Goal: Task Accomplishment & Management: Complete application form

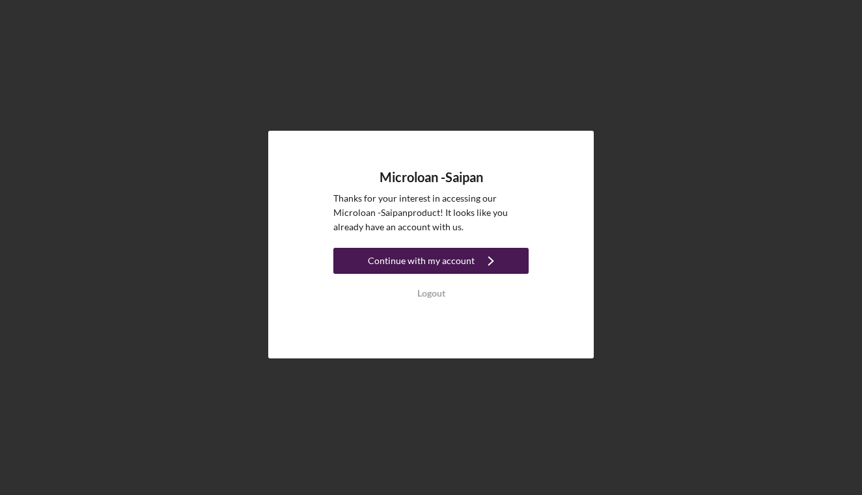
click at [428, 259] on div "Continue with my account" at bounding box center [421, 261] width 107 height 26
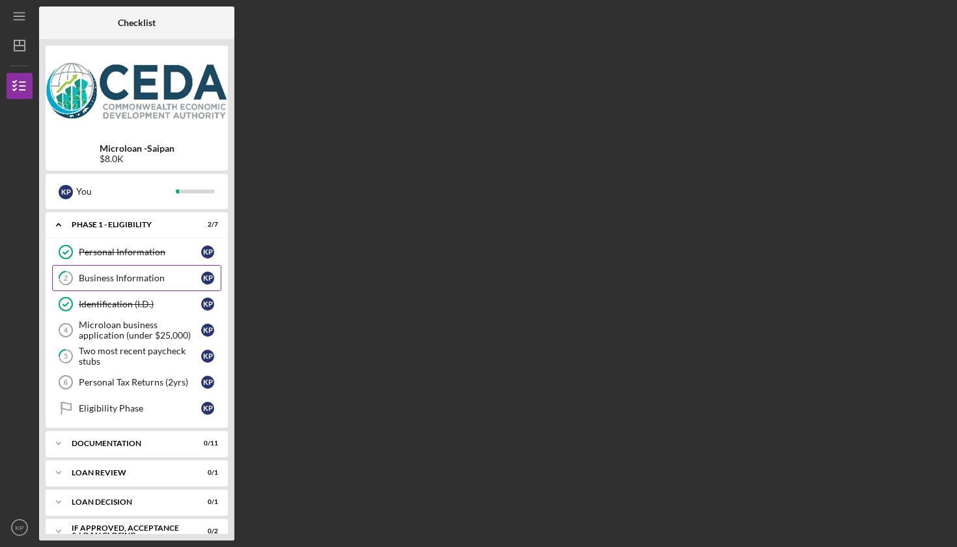
click at [109, 284] on link "2 Business Information K P" at bounding box center [136, 278] width 169 height 26
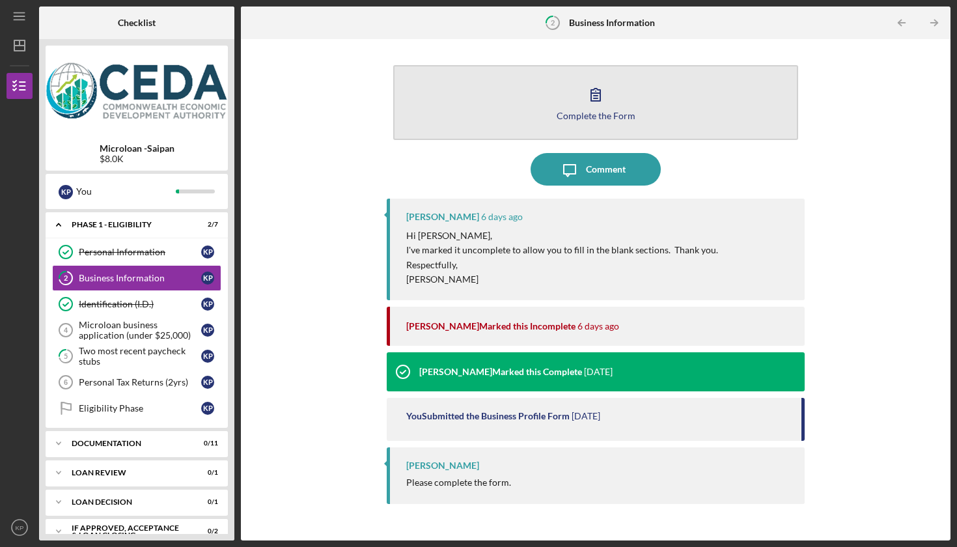
click at [540, 100] on button "Complete the Form Form" at bounding box center [595, 102] width 405 height 75
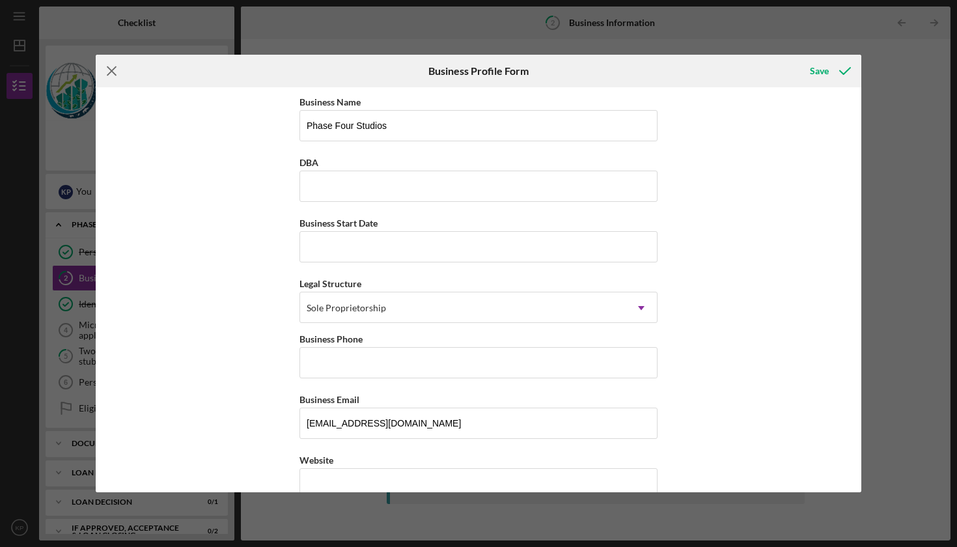
click at [111, 73] on icon "Icon/Menu Close" at bounding box center [112, 71] width 33 height 33
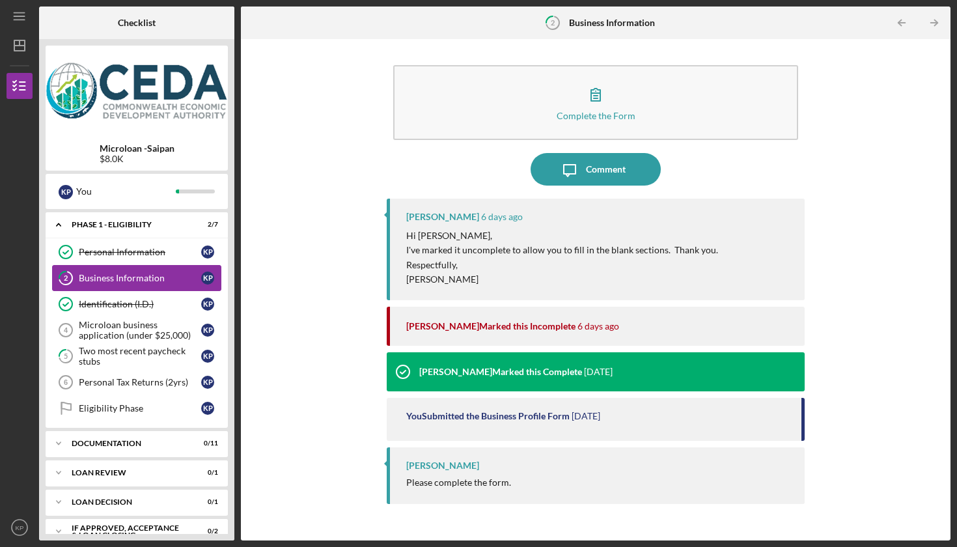
click at [139, 275] on div "Business Information" at bounding box center [140, 278] width 122 height 10
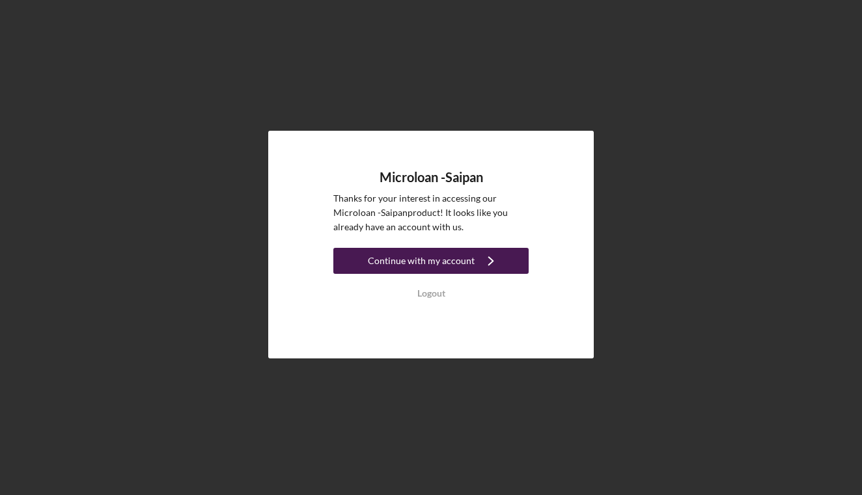
click at [434, 258] on div "Continue with my account" at bounding box center [421, 261] width 107 height 26
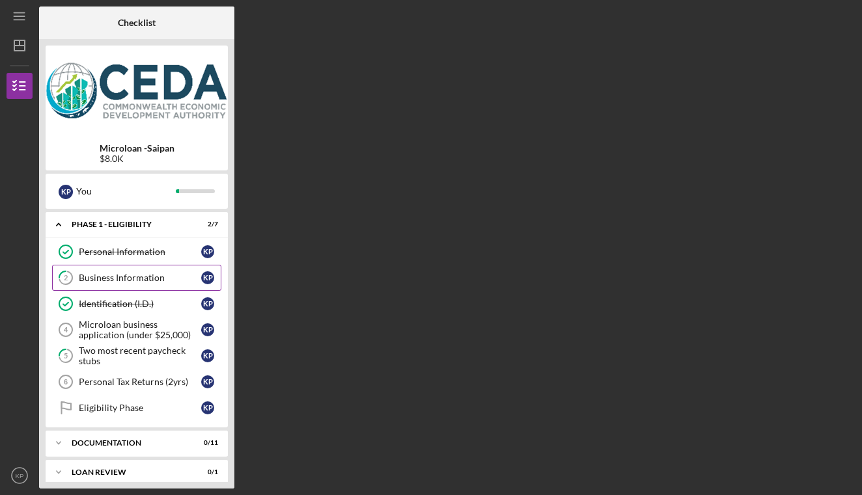
click at [131, 282] on div "Business Information" at bounding box center [140, 278] width 122 height 10
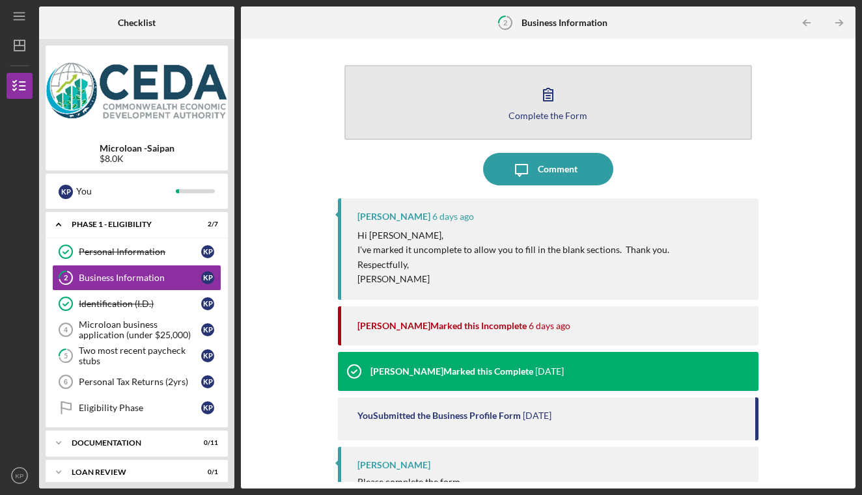
click at [535, 112] on div "Complete the Form" at bounding box center [547, 116] width 79 height 10
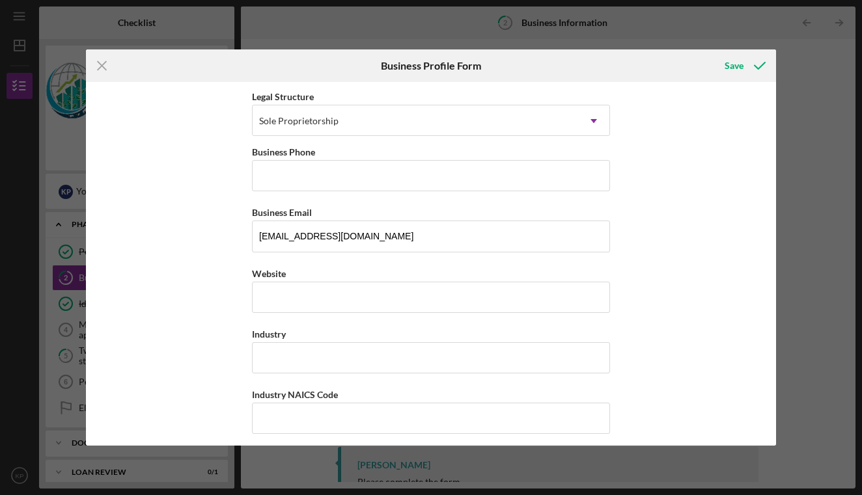
scroll to position [180, 0]
click at [338, 297] on input "Website" at bounding box center [431, 298] width 358 height 31
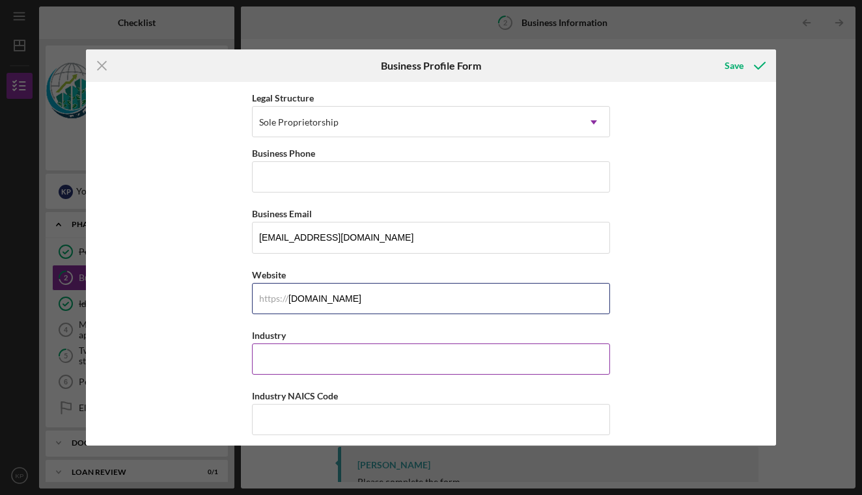
type input "[DOMAIN_NAME]"
click at [341, 357] on input "Industry" at bounding box center [431, 359] width 358 height 31
paste input "512240"
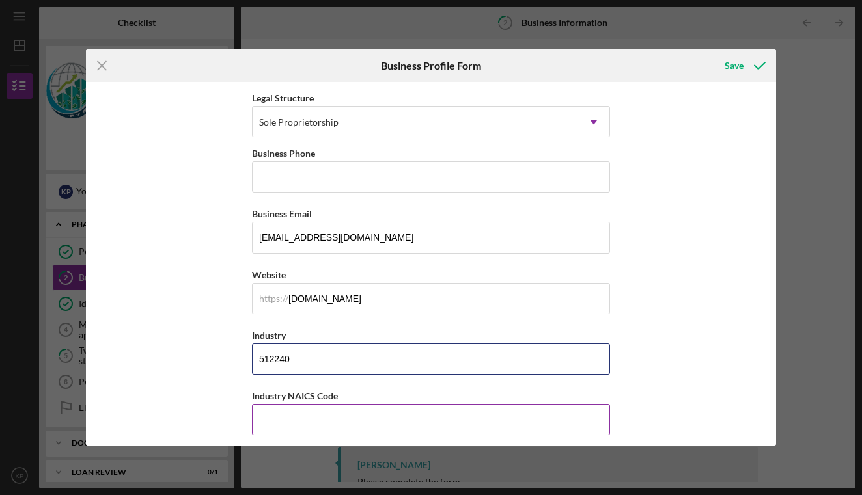
type input "512240"
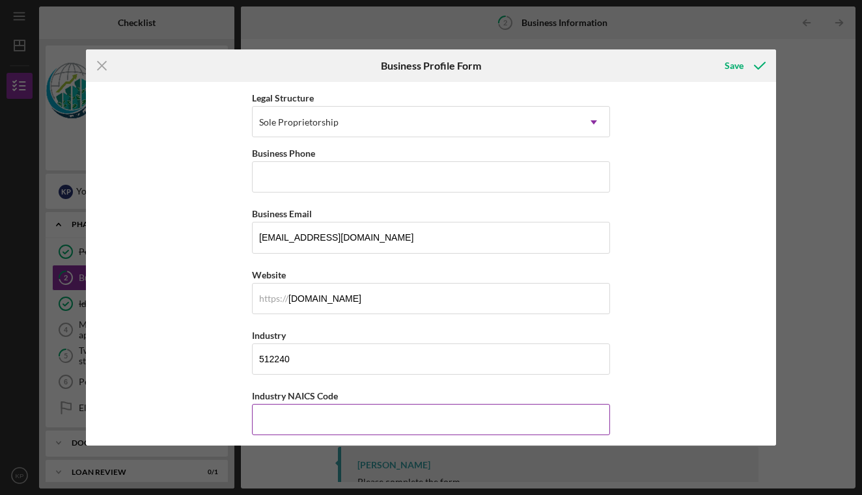
click at [350, 415] on input "Industry NAICS Code" at bounding box center [431, 419] width 358 height 31
paste input "512240"
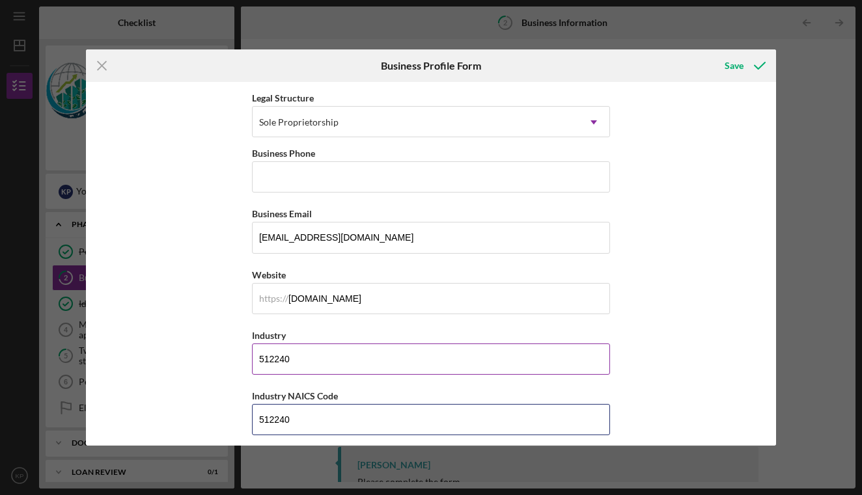
type input "512240"
drag, startPoint x: 309, startPoint y: 355, endPoint x: 245, endPoint y: 355, distance: 63.1
click at [245, 355] on div "Business Name Phase Four Studios DBA Business Start Date Legal Structure Sole P…" at bounding box center [430, 264] width 689 height 364
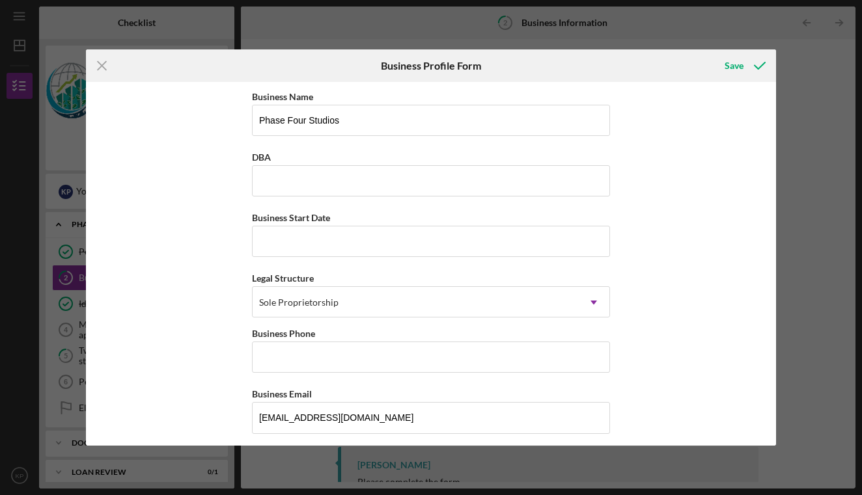
scroll to position [0, 0]
type input "Sound Recording Studios"
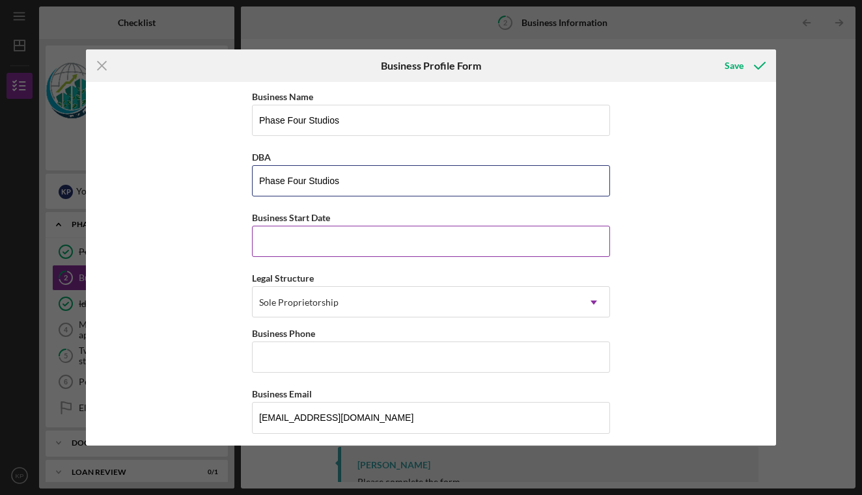
type input "Phase Four Studios"
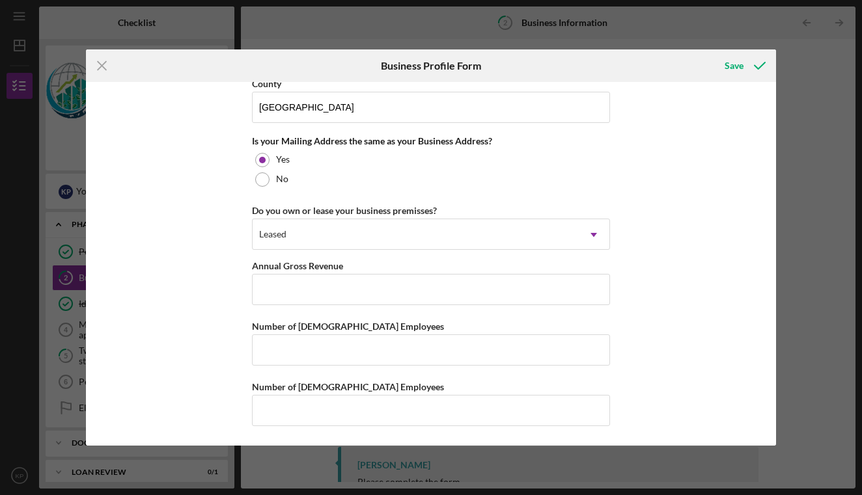
scroll to position [967, 0]
click at [290, 357] on input "Number of [DEMOGRAPHIC_DATA] Employees" at bounding box center [431, 350] width 358 height 31
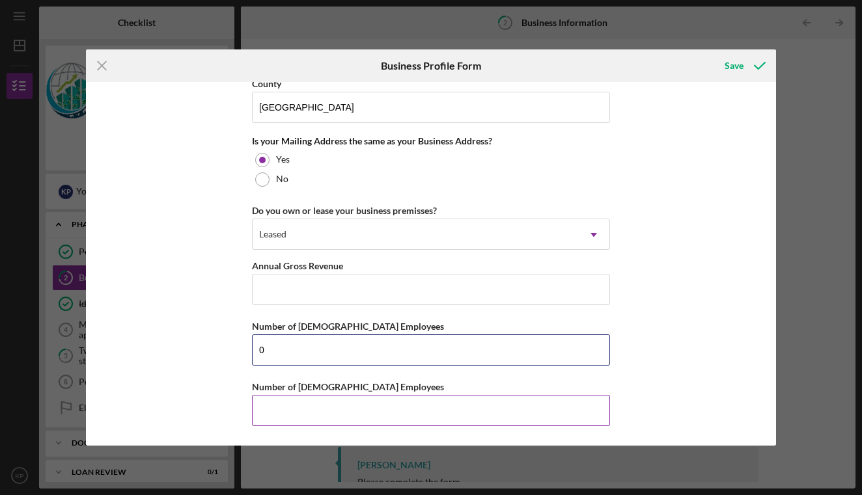
type input "0"
click at [327, 413] on input "Number of [DEMOGRAPHIC_DATA] Employees" at bounding box center [431, 410] width 358 height 31
type input "-"
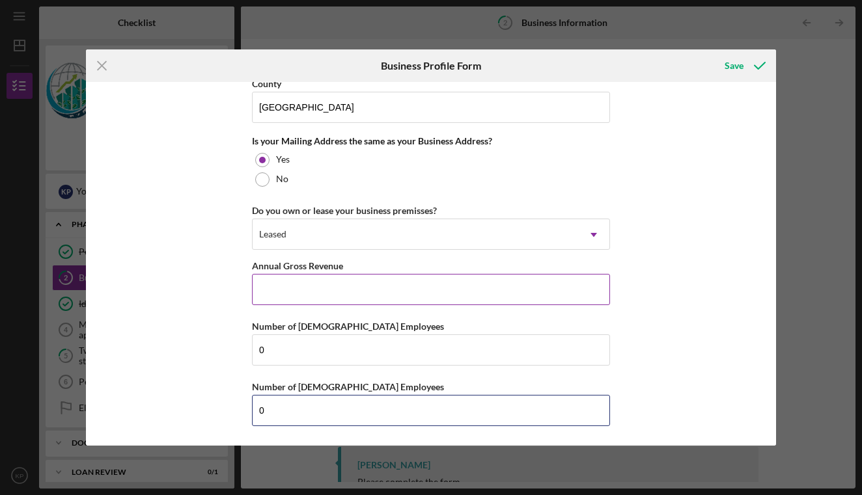
type input "0"
click at [300, 303] on input "Annual Gross Revenue" at bounding box center [431, 289] width 358 height 31
paste input "$30,290"
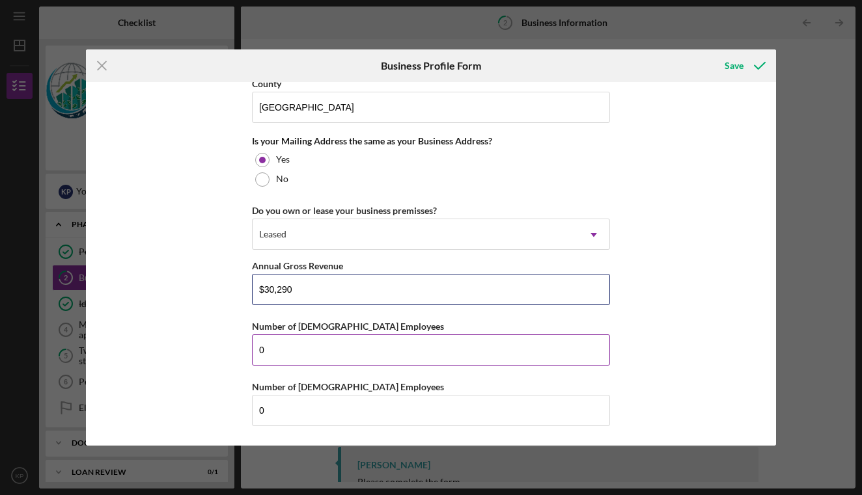
type input "$30,290"
click at [329, 350] on input "0" at bounding box center [431, 350] width 358 height 31
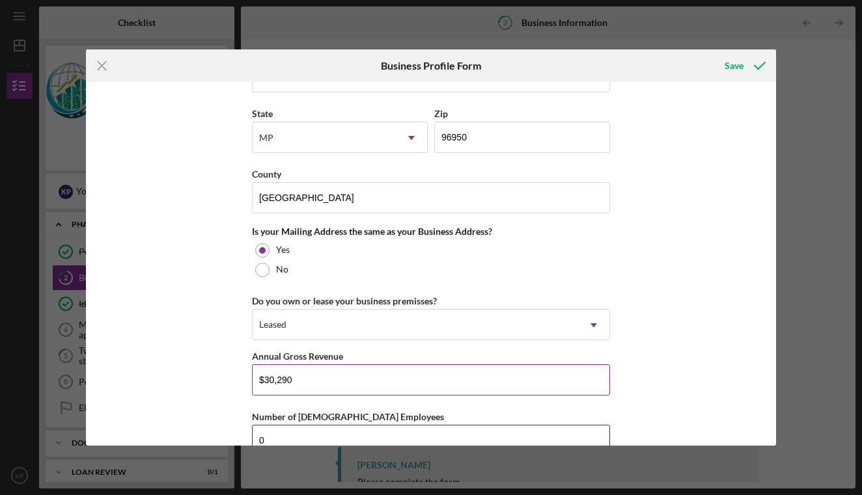
scroll to position [874, 0]
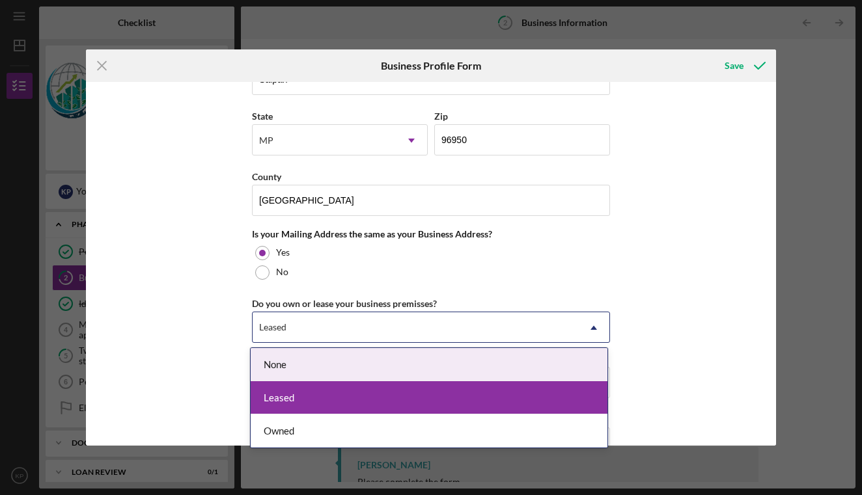
click at [329, 335] on div "Leased" at bounding box center [415, 328] width 325 height 30
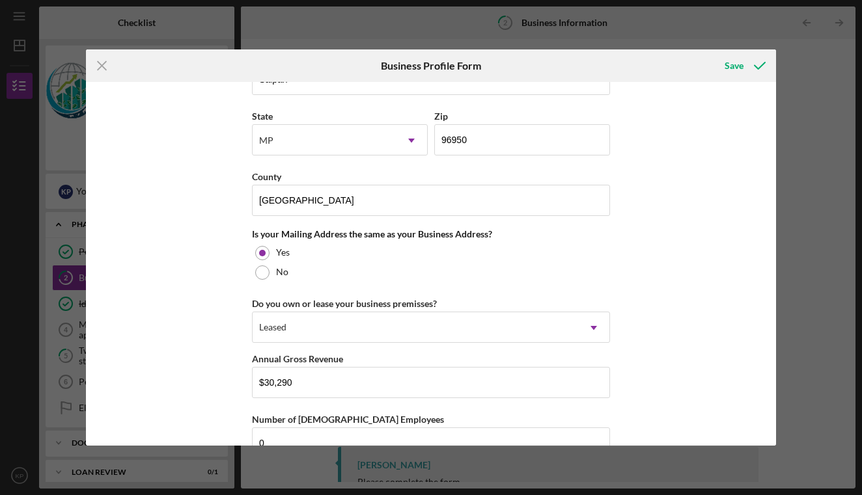
click at [234, 306] on div "Business Name Phase Four Studios DBA Phase Four Studios Business Start Date Leg…" at bounding box center [430, 264] width 689 height 364
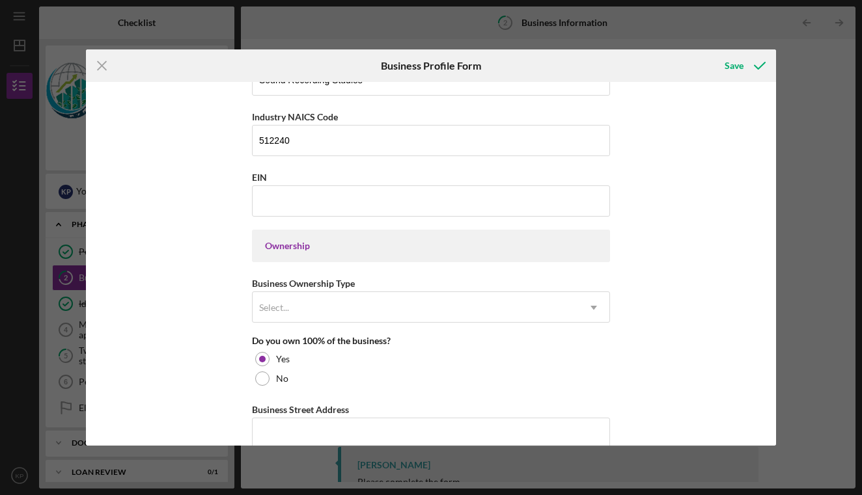
scroll to position [447, 0]
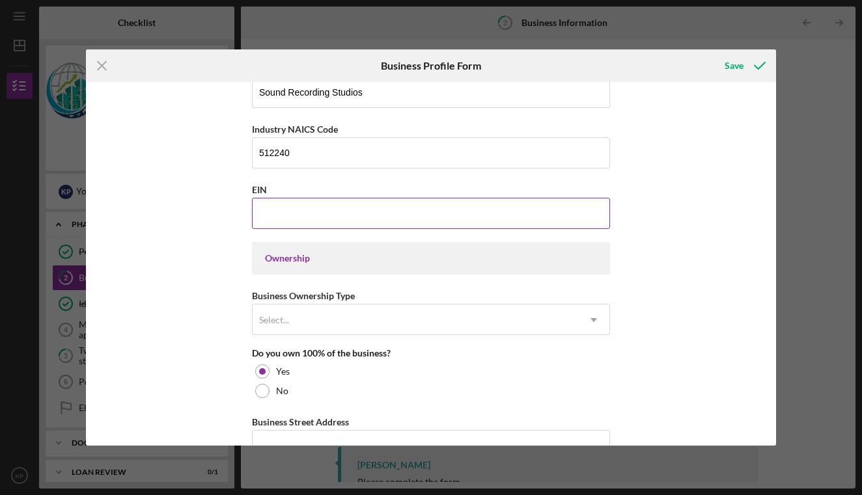
click at [279, 220] on input "EIN" at bounding box center [431, 213] width 358 height 31
click at [269, 216] on input "EIN" at bounding box center [431, 213] width 358 height 31
type input "9#-#######"
click at [208, 243] on div "Business Name Phase Four Studios DBA Phase Four Studios Business Start Date Leg…" at bounding box center [430, 264] width 689 height 364
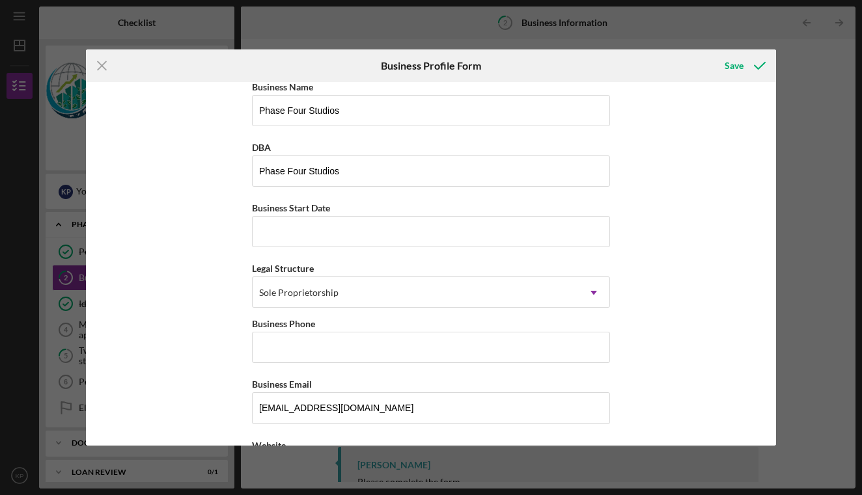
scroll to position [6, 0]
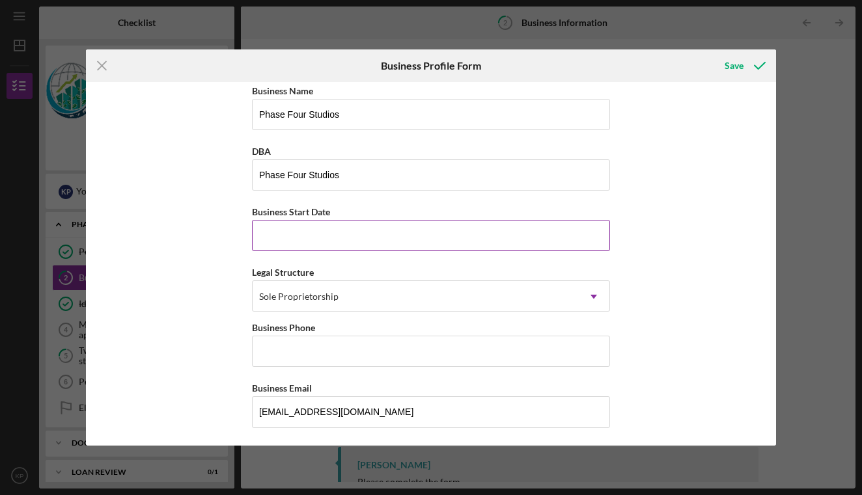
click at [278, 238] on input "Business Start Date" at bounding box center [431, 235] width 358 height 31
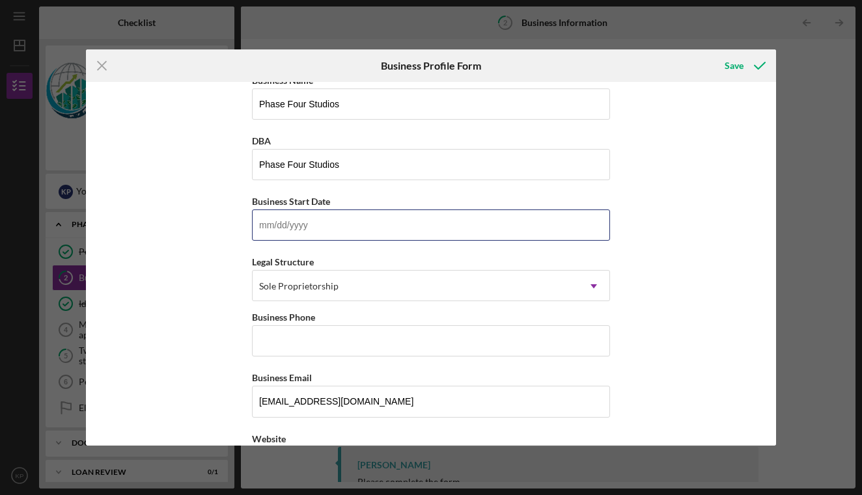
scroll to position [17, 0]
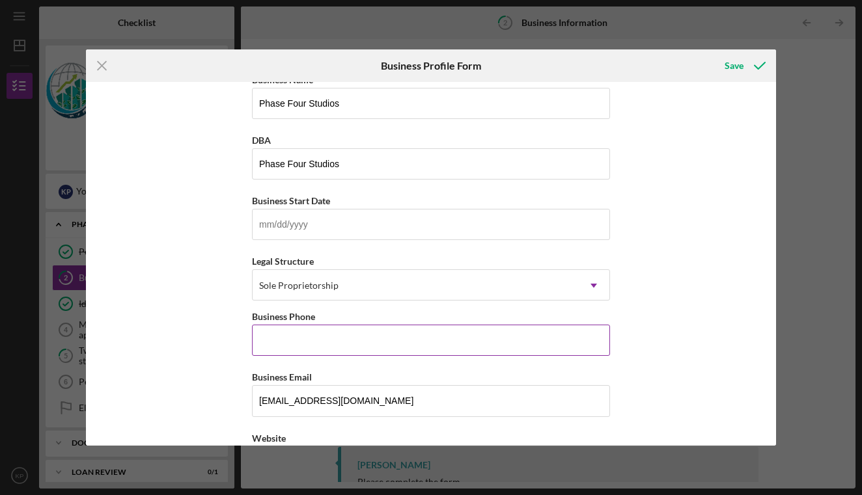
click at [302, 344] on input "Business Phone" at bounding box center [431, 340] width 358 height 31
type input "(1##) ###-####"
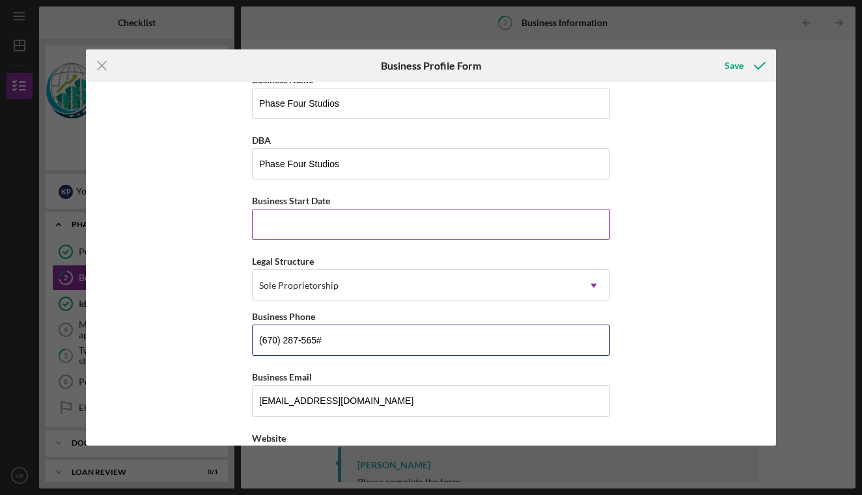
type input "[PHONE_NUMBER]"
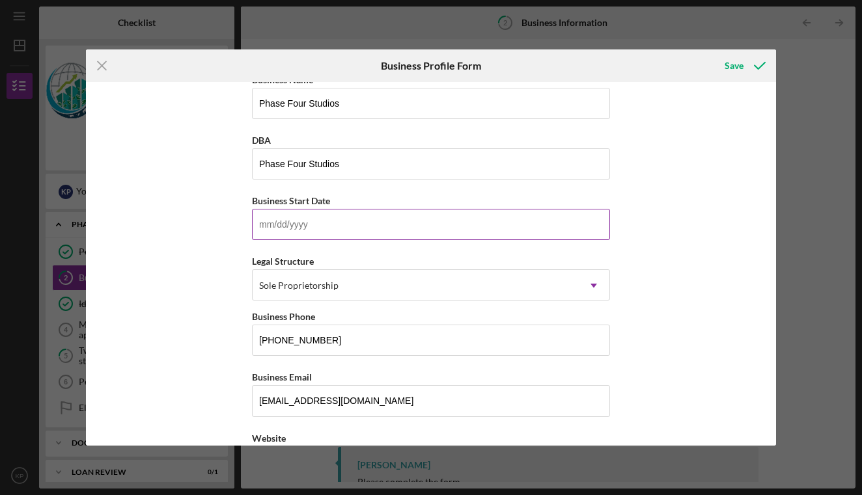
click at [394, 217] on input "Business Start Date" at bounding box center [431, 224] width 358 height 31
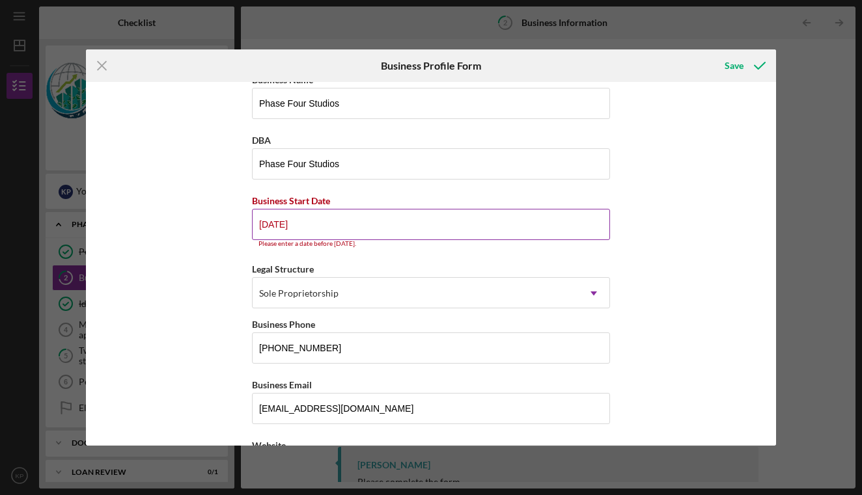
click at [297, 242] on div "Please enter a date before [DATE]." at bounding box center [431, 244] width 358 height 8
click at [284, 215] on input "[DATE]" at bounding box center [431, 224] width 358 height 31
click at [314, 227] on input "[DATE]" at bounding box center [431, 224] width 358 height 31
type input "0m/dd/yyyy"
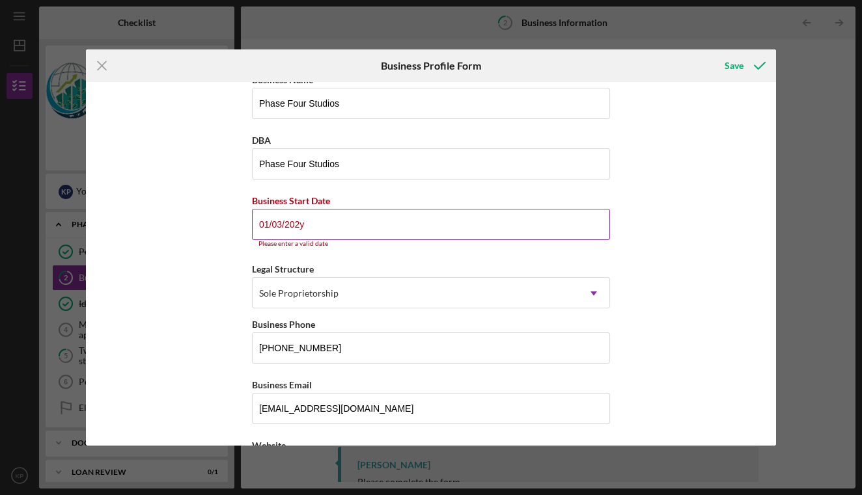
type input "[DATE]"
click at [743, 66] on button "Save" at bounding box center [744, 66] width 64 height 26
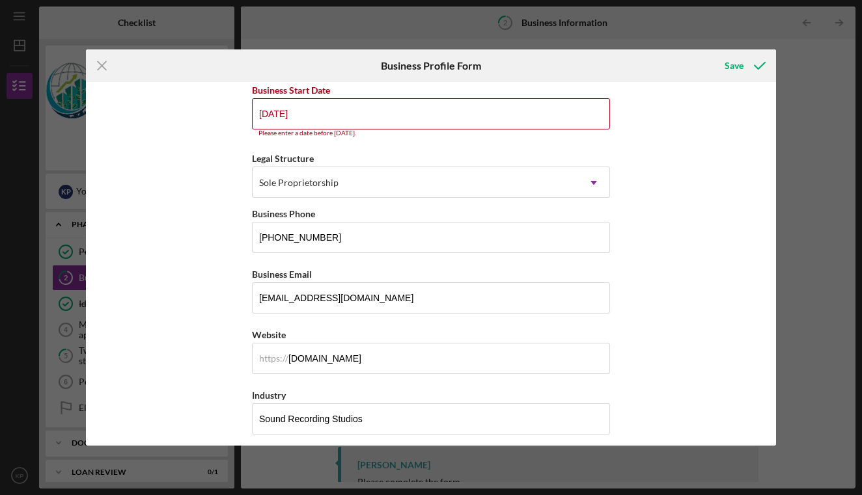
click at [340, 118] on input "[DATE]" at bounding box center [431, 113] width 358 height 31
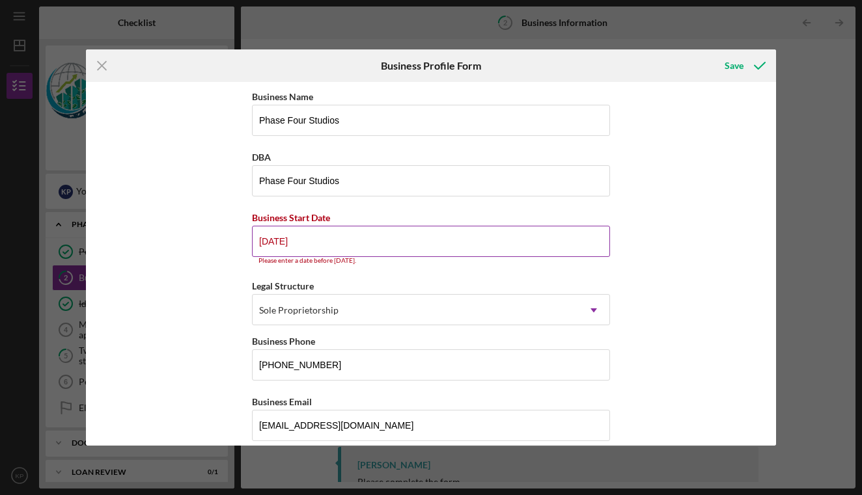
scroll to position [0, 0]
drag, startPoint x: 329, startPoint y: 238, endPoint x: 246, endPoint y: 231, distance: 83.0
click at [246, 231] on div "Business Name Phase Four Studios DBA Phase Four Studios Business Start Date [DA…" at bounding box center [430, 264] width 689 height 364
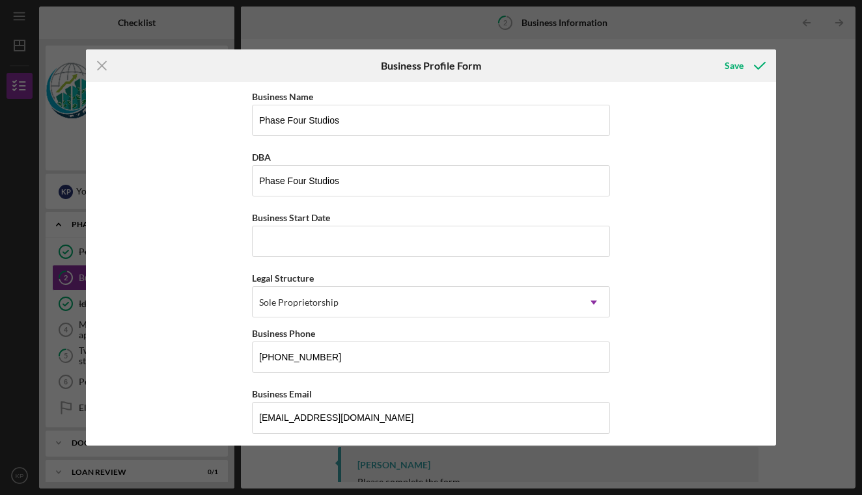
click at [240, 231] on div "Business Name Phase Four Studios DBA Phase Four Studios Business Start Date Leg…" at bounding box center [430, 264] width 689 height 364
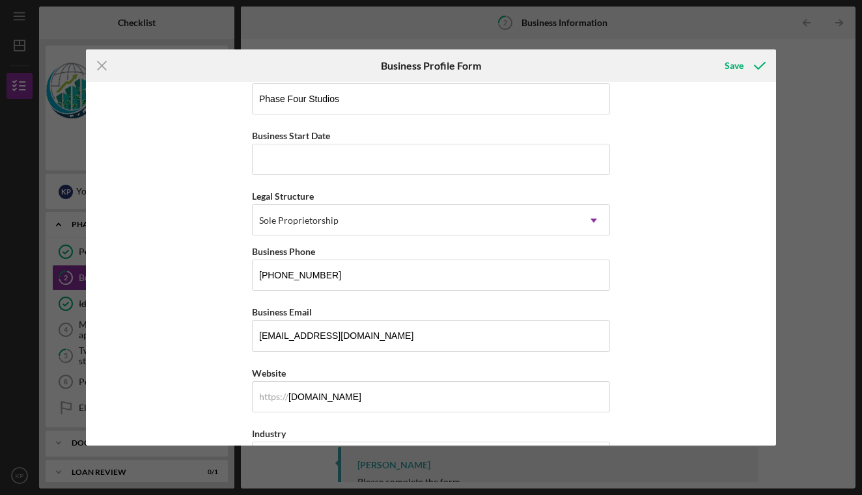
scroll to position [35, 0]
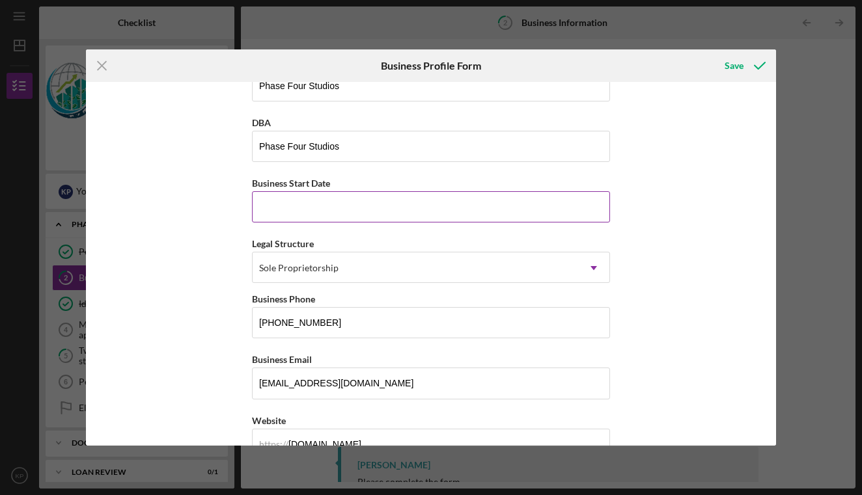
click at [287, 210] on input "Business Start Date" at bounding box center [431, 206] width 358 height 31
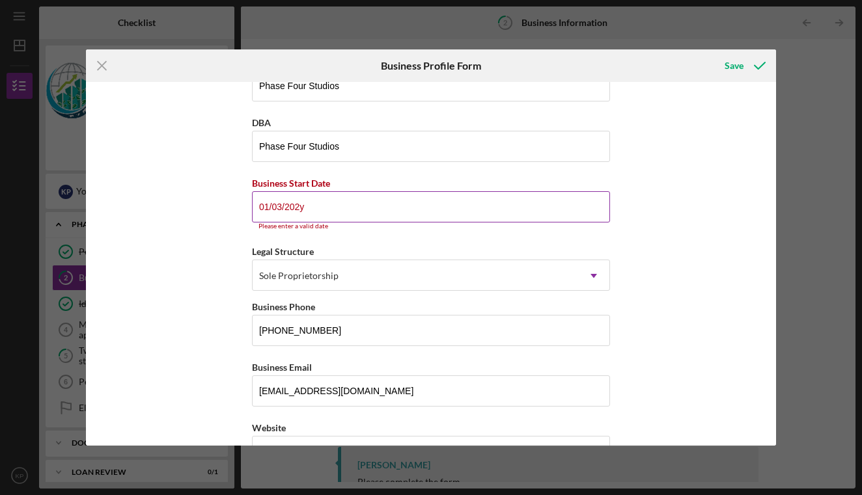
type input "[DATE]"
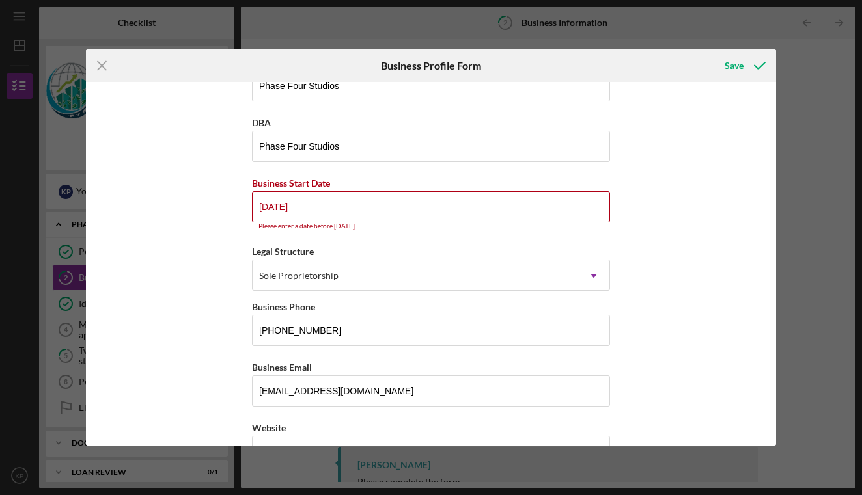
click at [191, 275] on div "Business Name Phase Four Studios DBA Phase Four Studios Business Start Date [DA…" at bounding box center [430, 264] width 689 height 364
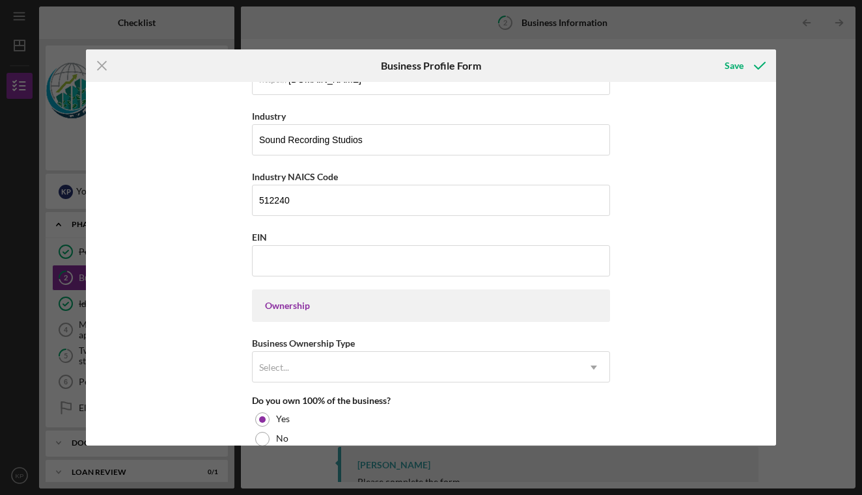
scroll to position [639, 0]
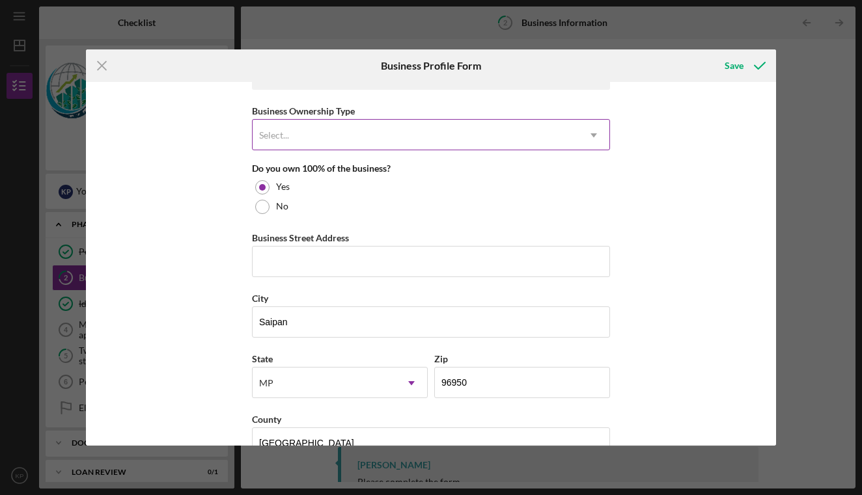
click at [320, 137] on div "Select..." at bounding box center [415, 135] width 325 height 30
click at [208, 228] on div "Business Name Phase Four Studios DBA Phase Four Studios Business Start Date [DA…" at bounding box center [430, 264] width 689 height 364
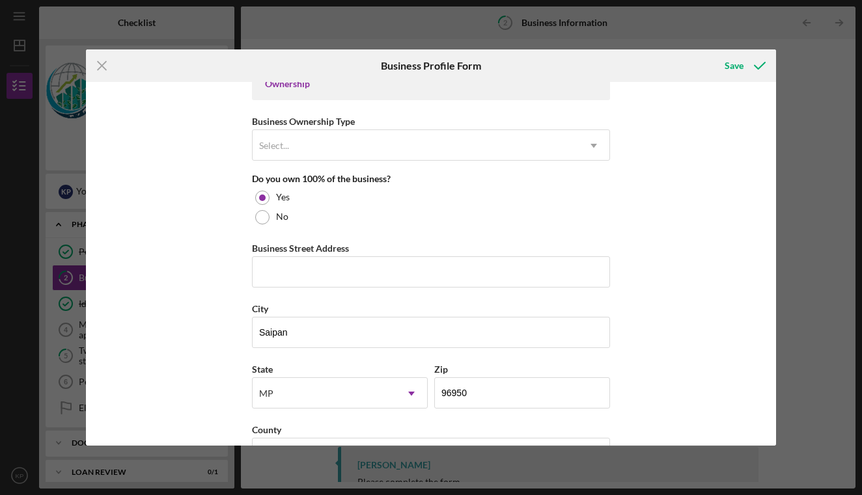
scroll to position [623, 0]
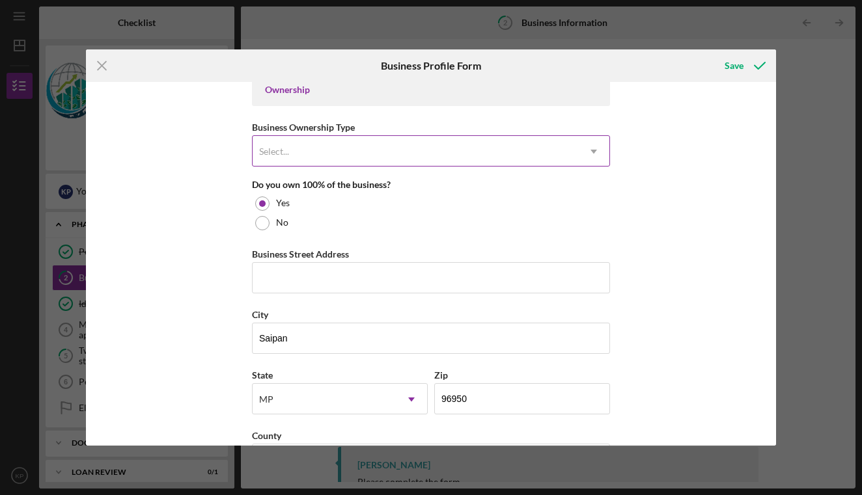
click at [287, 152] on div "Select..." at bounding box center [274, 151] width 30 height 10
click at [195, 182] on div "Business Name Phase Four Studios DBA Phase Four Studios Business Start Date [DA…" at bounding box center [430, 264] width 689 height 364
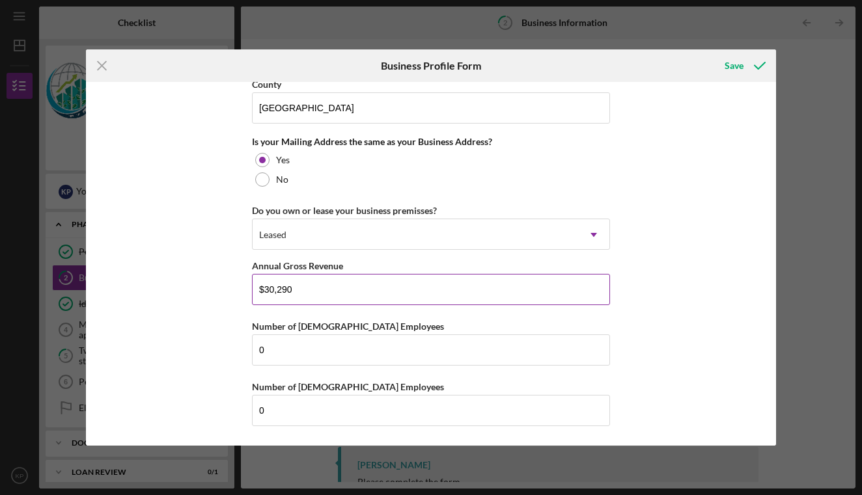
scroll to position [974, 0]
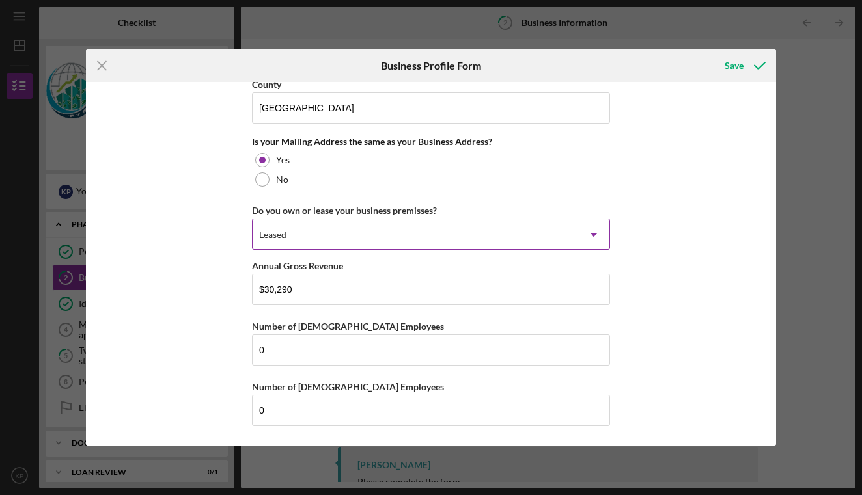
click at [341, 242] on div "Leased" at bounding box center [415, 235] width 325 height 30
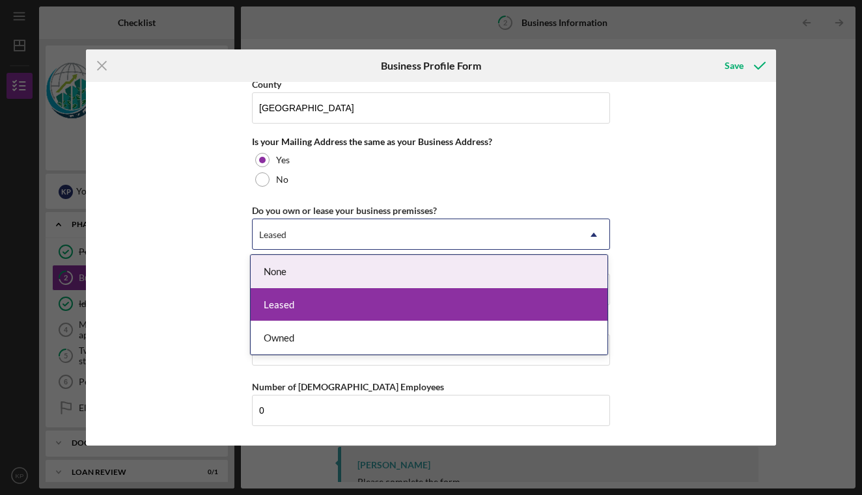
click at [223, 255] on div "Business Name Phase Four Studios DBA Phase Four Studios Business Start Date [DA…" at bounding box center [430, 264] width 689 height 364
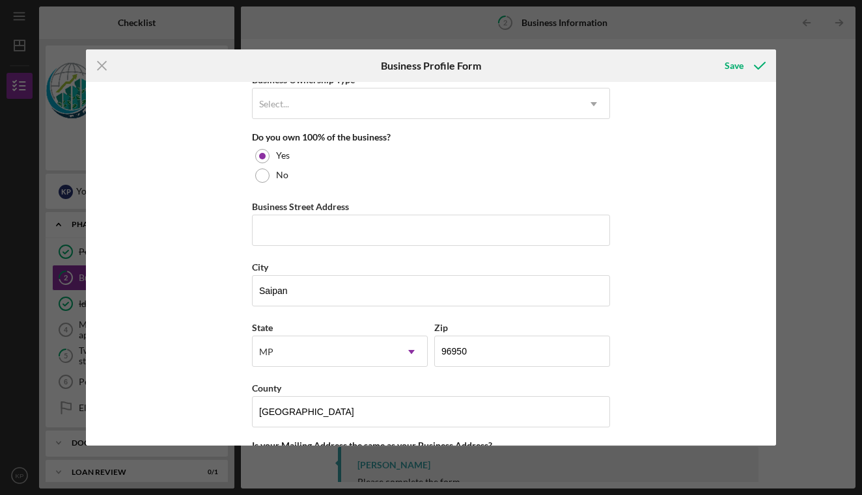
scroll to position [669, 0]
click at [211, 245] on div "Business Name Phase Four Studios DBA Phase Four Studios Business Start Date [DA…" at bounding box center [430, 264] width 689 height 364
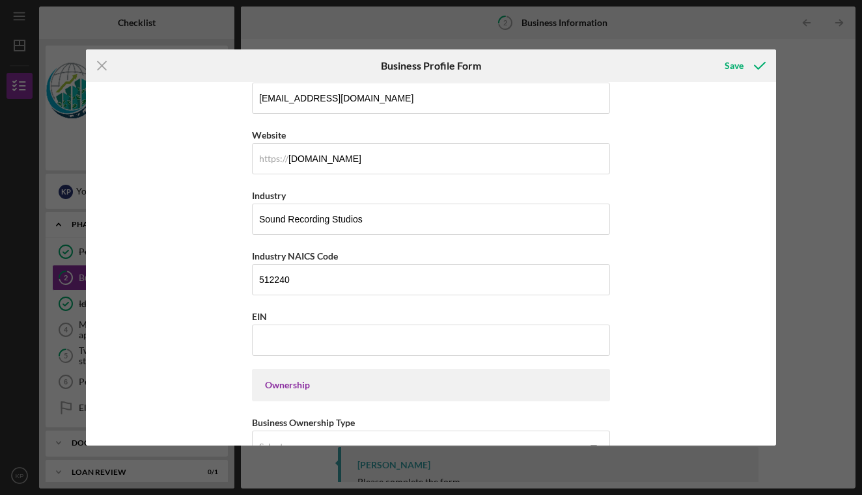
scroll to position [628, 0]
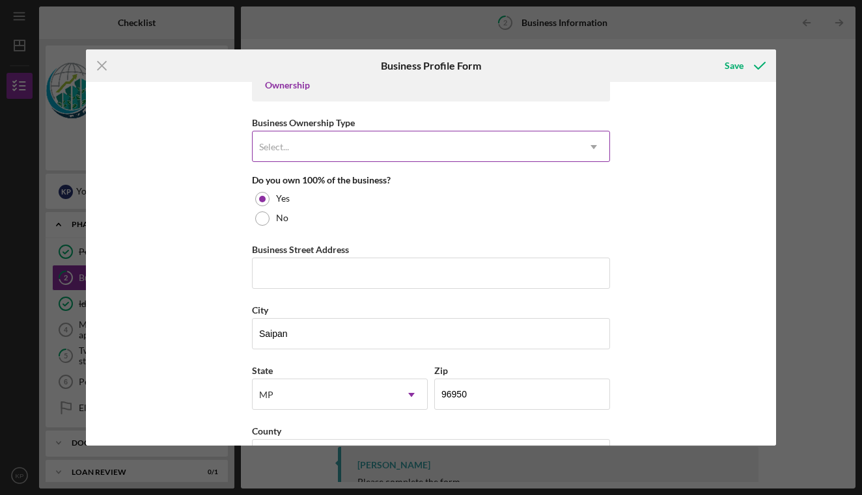
click at [351, 137] on div "Select..." at bounding box center [415, 147] width 325 height 30
click at [225, 184] on div "Business Name Phase Four Studios DBA Phase Four Studios Business Start Date [DA…" at bounding box center [430, 264] width 689 height 364
click at [779, 1] on div "Icon/Menu Close Business Profile Form Save Business Name Phase Four Studios DBA…" at bounding box center [431, 247] width 862 height 495
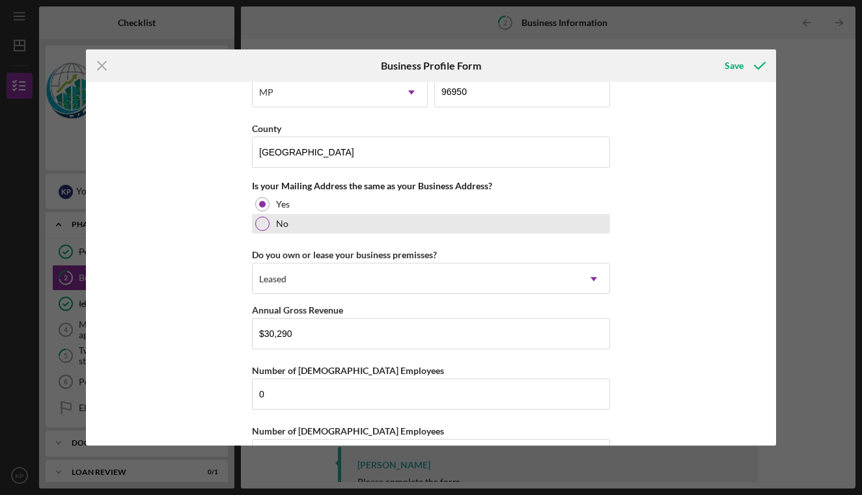
scroll to position [922, 0]
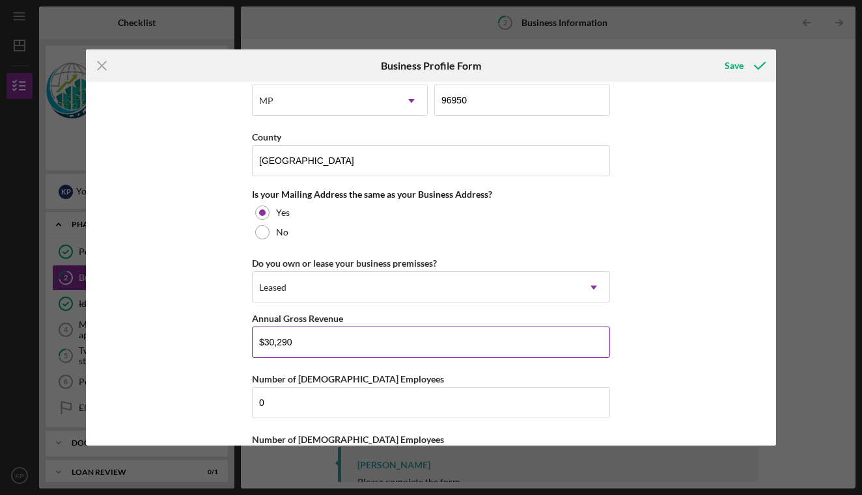
click at [258, 340] on input "$30,290" at bounding box center [431, 342] width 358 height 31
type input "$30,290"
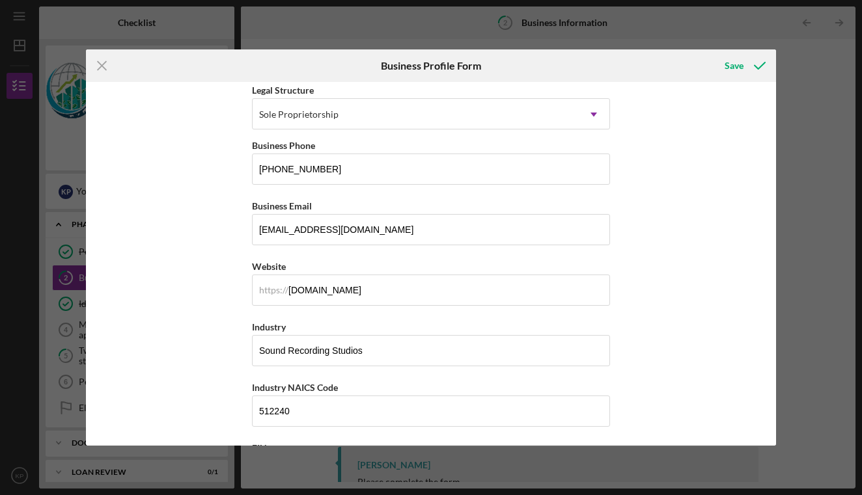
scroll to position [28, 0]
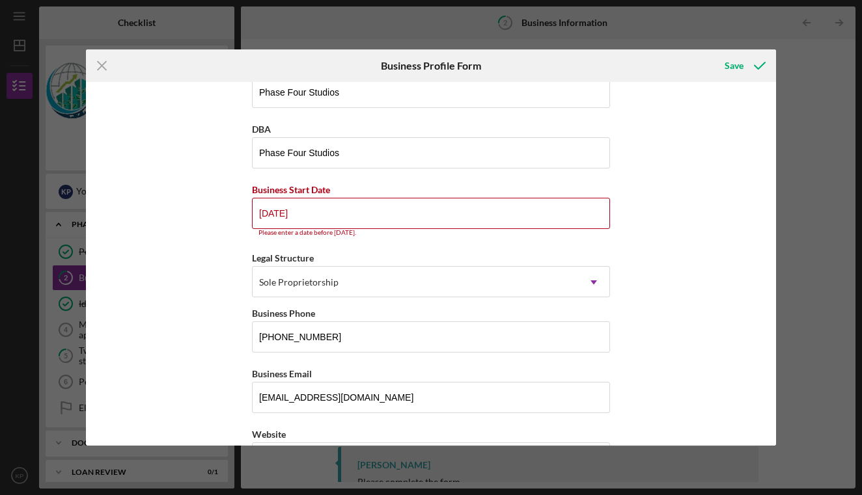
click at [217, 219] on div "Business Name Phase Four Studios DBA Phase Four Studios Business Start Date [DA…" at bounding box center [430, 264] width 689 height 364
click at [216, 233] on div "Business Name Phase Four Studios DBA Phase Four Studios Business Start Date [DA…" at bounding box center [430, 264] width 689 height 364
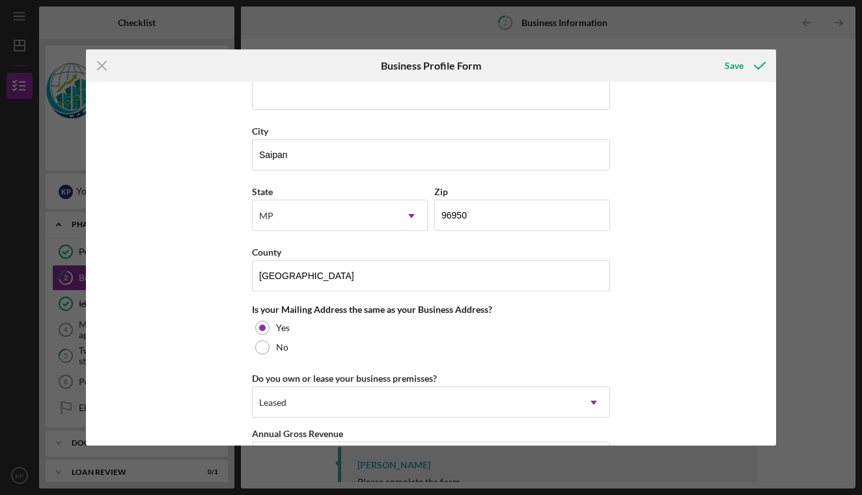
scroll to position [808, 0]
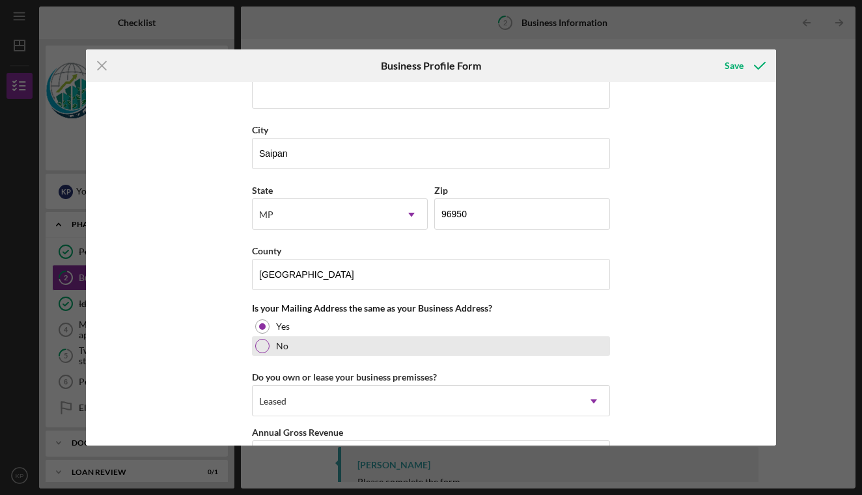
click at [262, 344] on div at bounding box center [262, 346] width 14 height 14
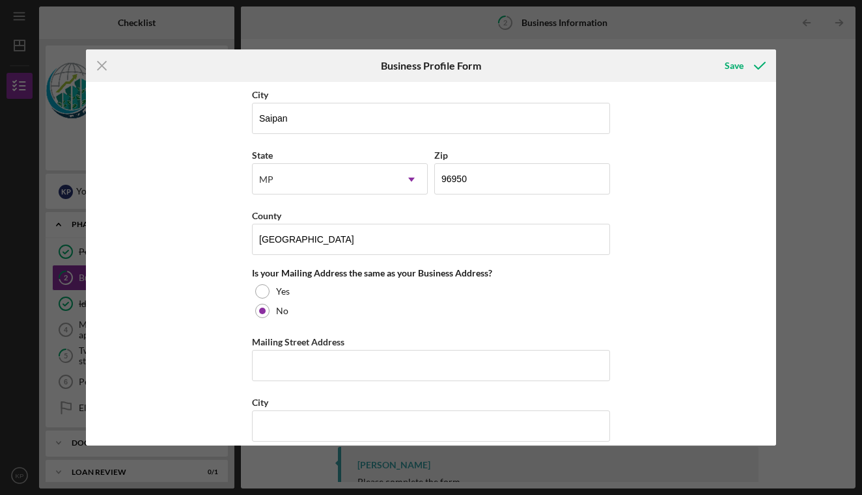
scroll to position [870, 0]
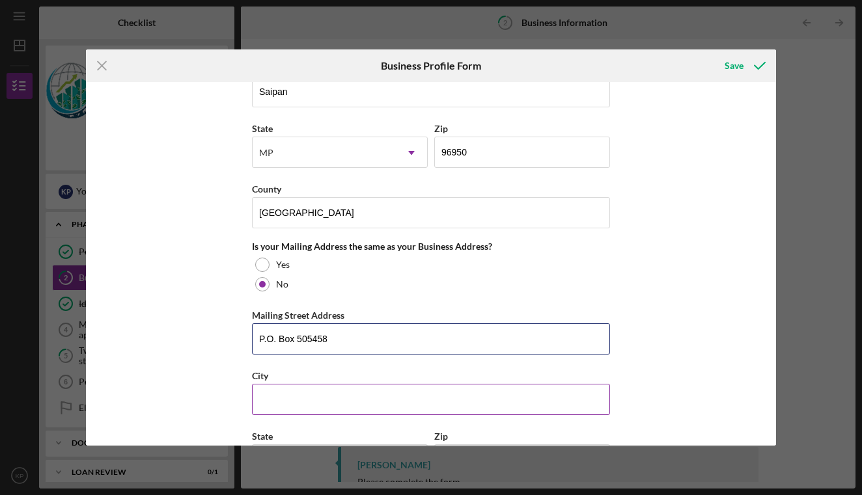
type input "P.O. Box 505458"
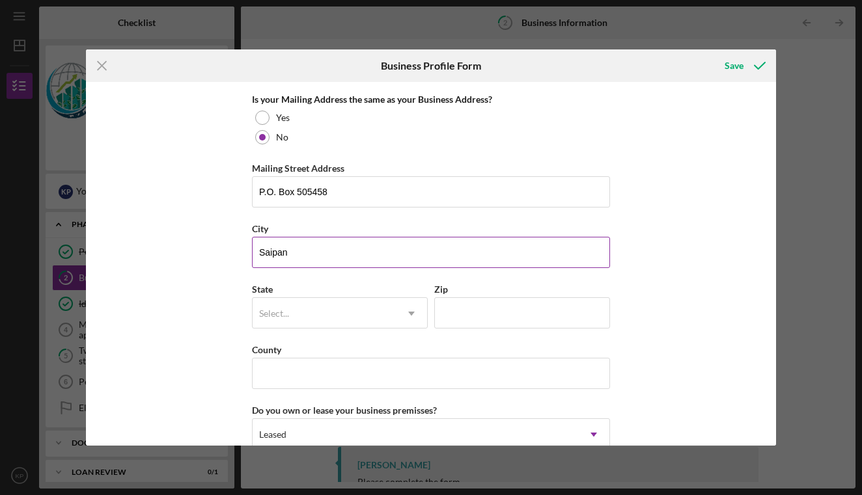
scroll to position [1028, 0]
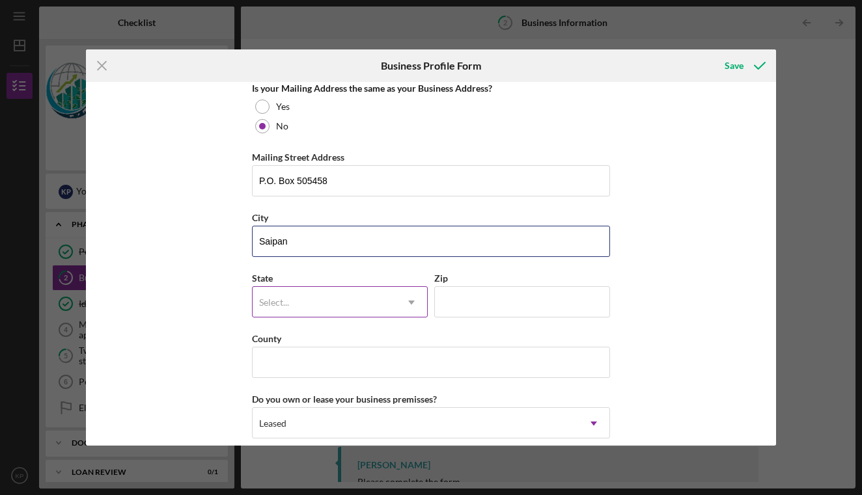
type input "Saipan"
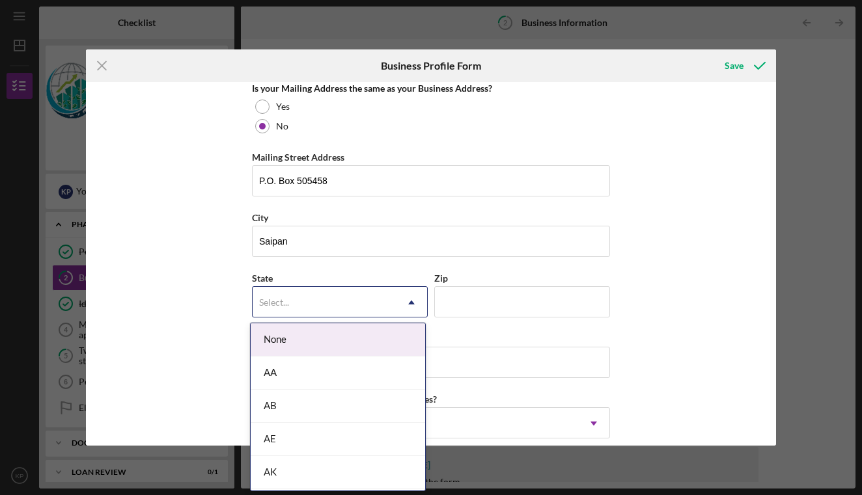
click at [299, 288] on div "Select..." at bounding box center [324, 303] width 143 height 30
type input "mp"
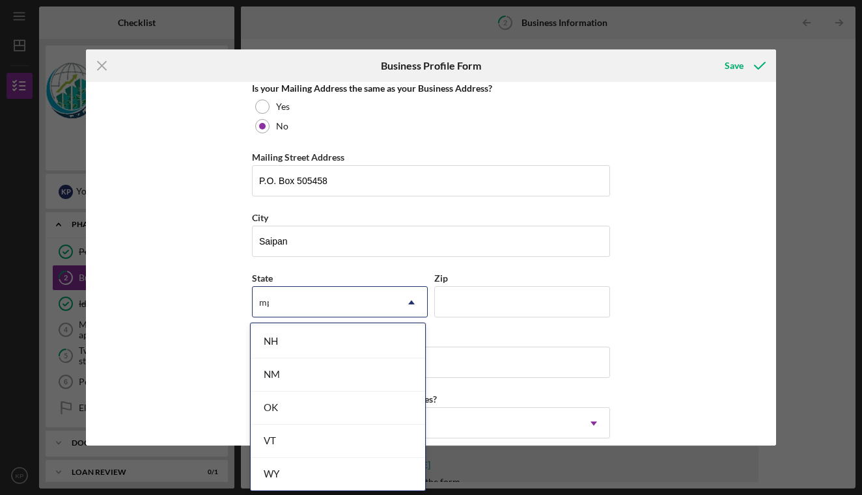
scroll to position [0, 0]
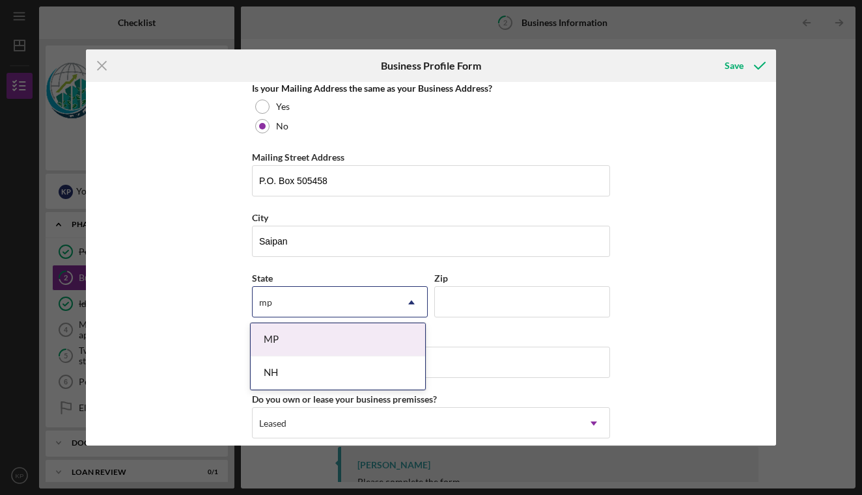
click at [330, 339] on div "MP" at bounding box center [338, 340] width 174 height 33
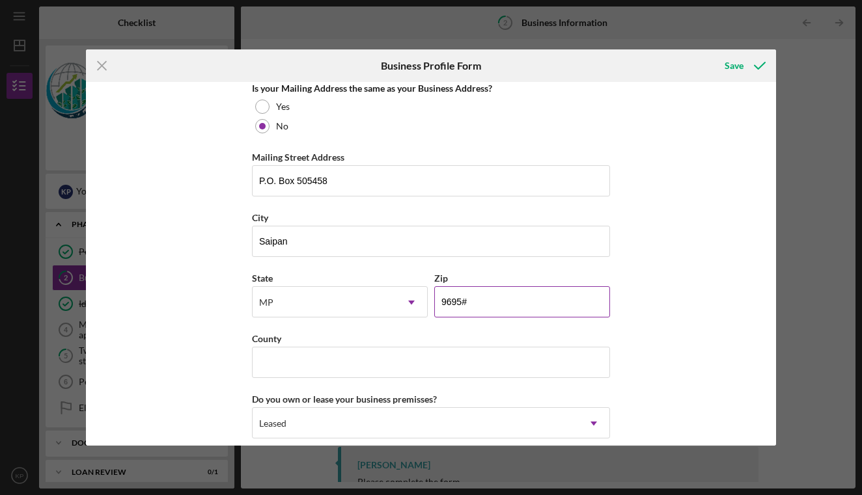
type input "96950"
click at [435, 342] on div "County" at bounding box center [431, 339] width 358 height 16
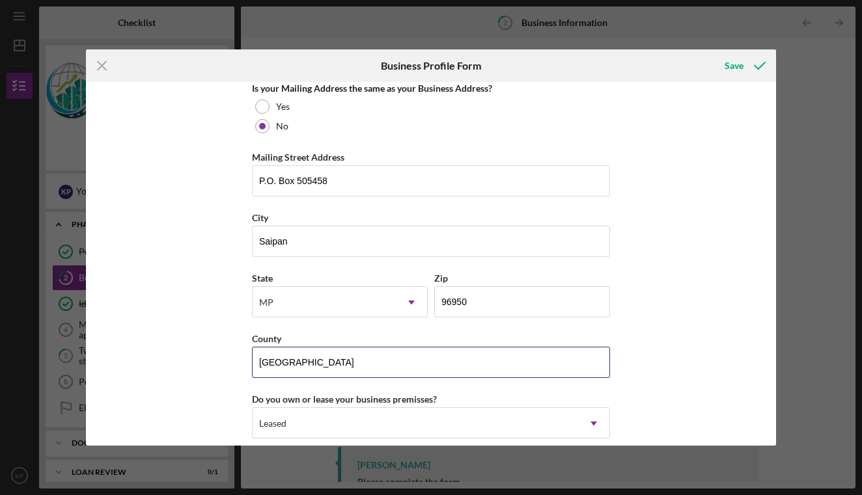
type input "[GEOGRAPHIC_DATA]"
click at [204, 383] on div "Business Name Phase Four Studios DBA Phase Four Studios Business Start Date [DA…" at bounding box center [430, 264] width 689 height 364
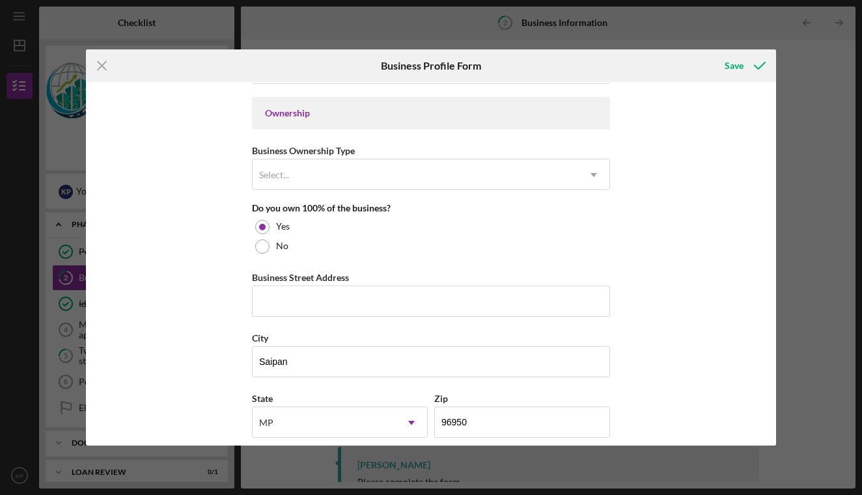
scroll to position [590, 0]
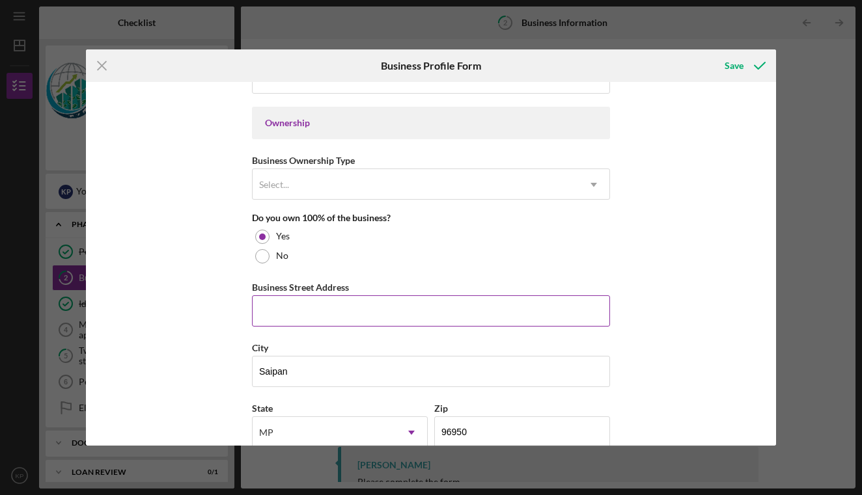
click at [321, 310] on input "Business Street Address" at bounding box center [431, 311] width 358 height 31
type input "N/A"
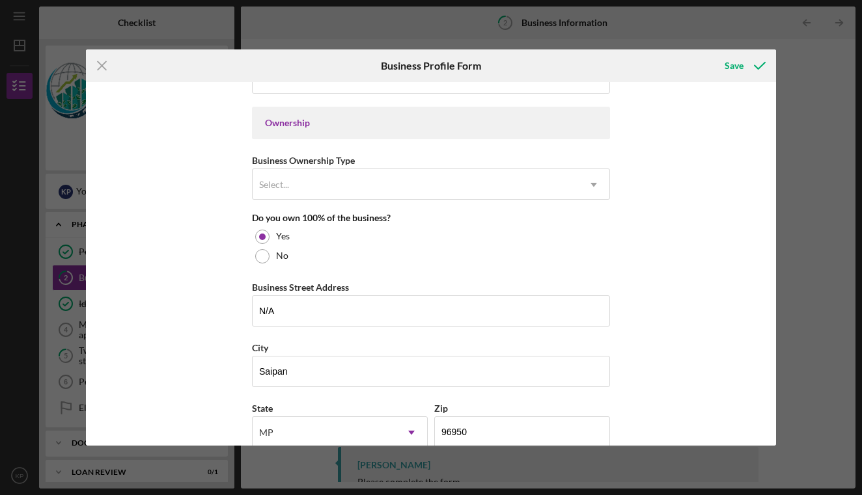
click at [169, 329] on div "Business Name Phase Four Studios DBA Phase Four Studios Business Start Date [DA…" at bounding box center [430, 264] width 689 height 364
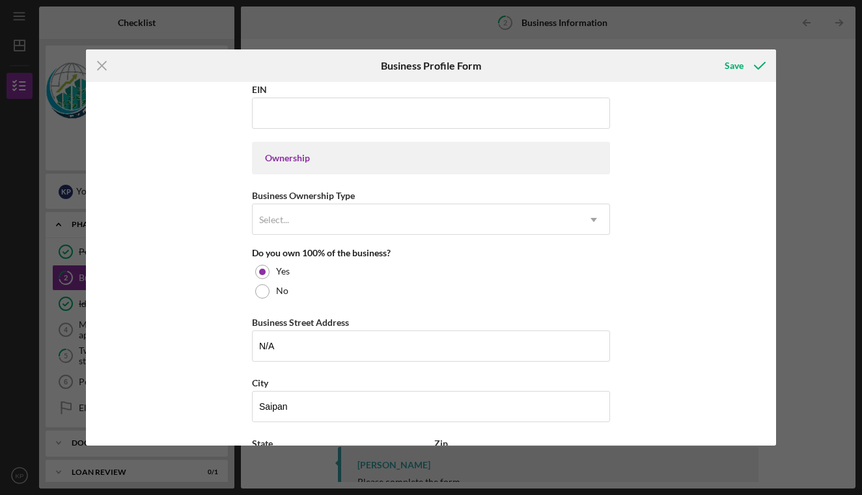
scroll to position [566, 0]
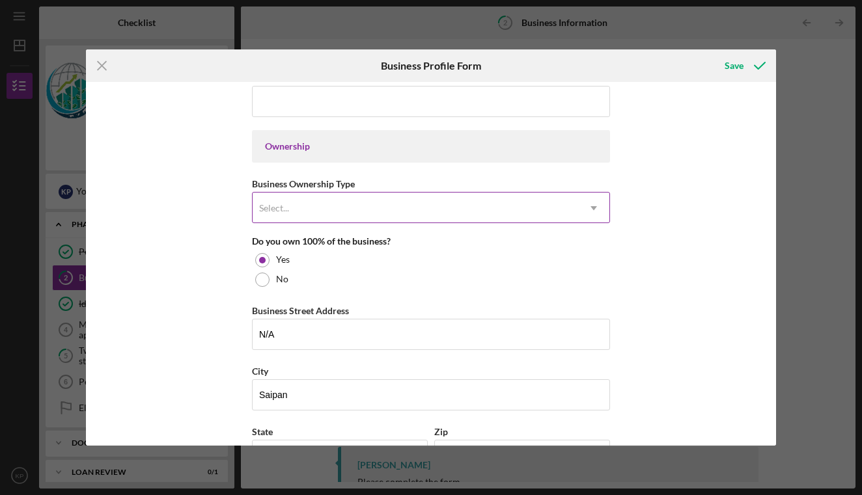
click at [540, 204] on div "Select..." at bounding box center [415, 208] width 325 height 30
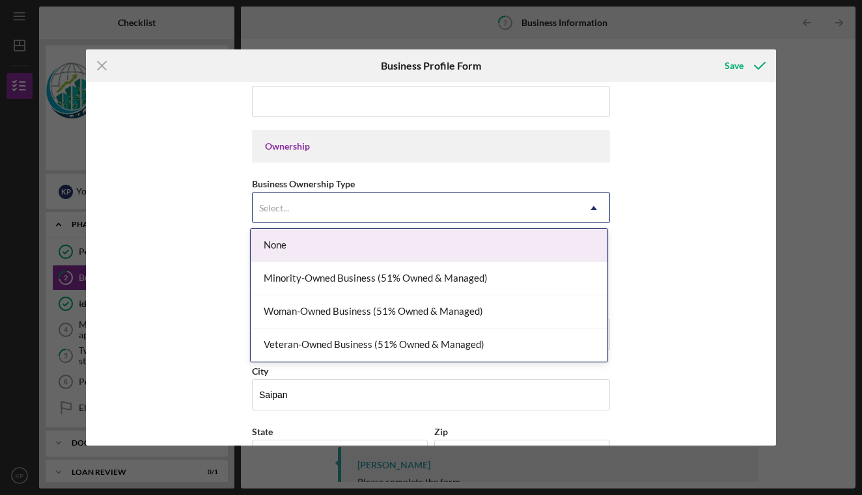
click at [676, 200] on div "Business Name Phase Four Studios DBA Phase Four Studios Business Start Date [DA…" at bounding box center [430, 264] width 689 height 364
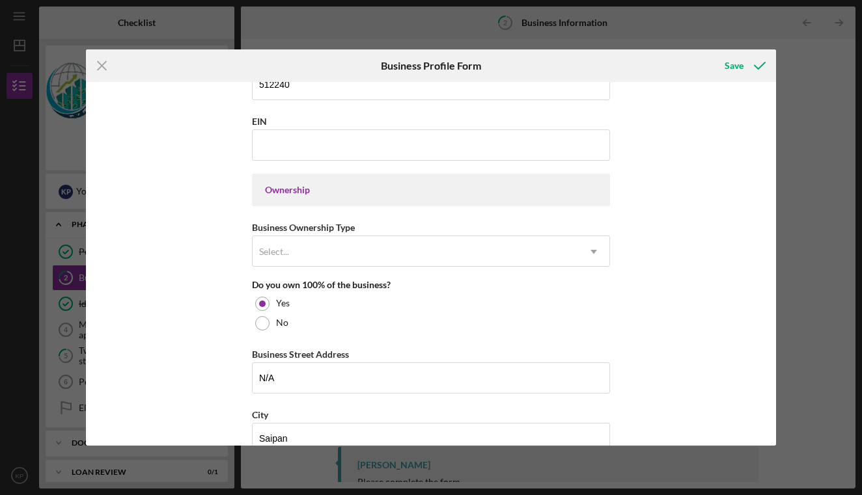
scroll to position [505, 0]
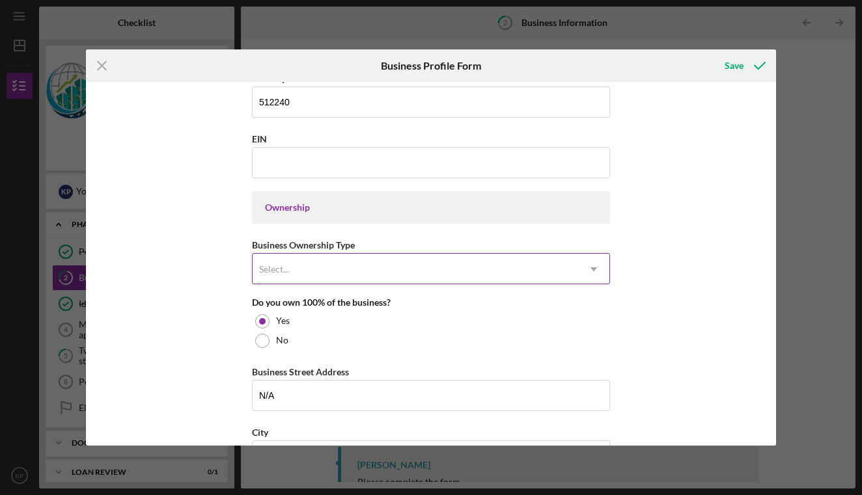
click at [316, 269] on div "Select..." at bounding box center [415, 270] width 325 height 30
click at [199, 271] on div "Business Name Phase Four Studios DBA Phase Four Studios Business Start Date [DA…" at bounding box center [430, 264] width 689 height 364
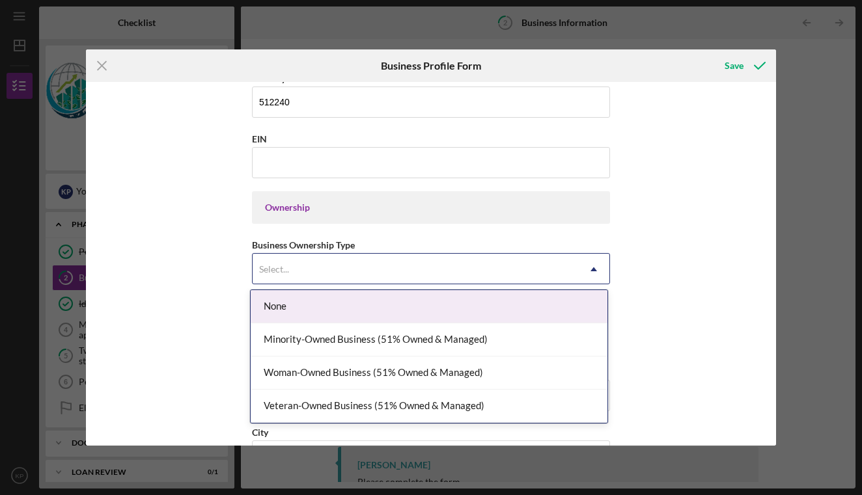
click at [328, 271] on div "Select..." at bounding box center [415, 270] width 325 height 30
click at [329, 305] on div "None" at bounding box center [429, 306] width 357 height 33
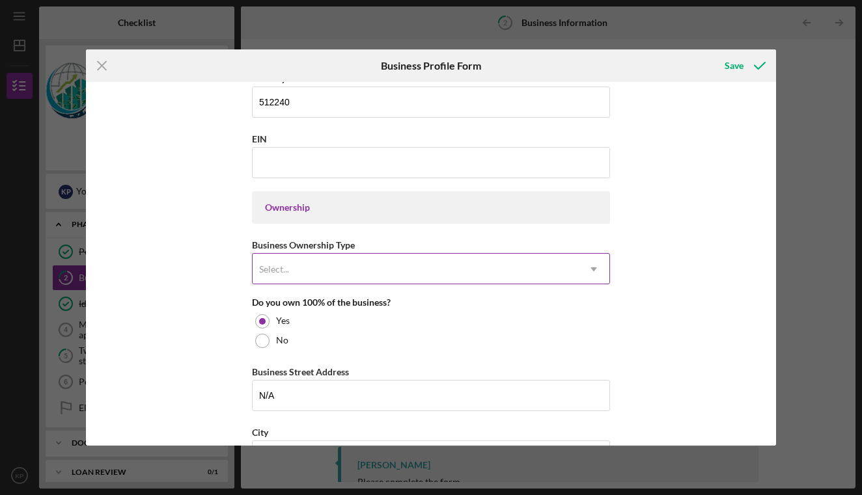
click at [296, 269] on div "Select..." at bounding box center [415, 270] width 325 height 30
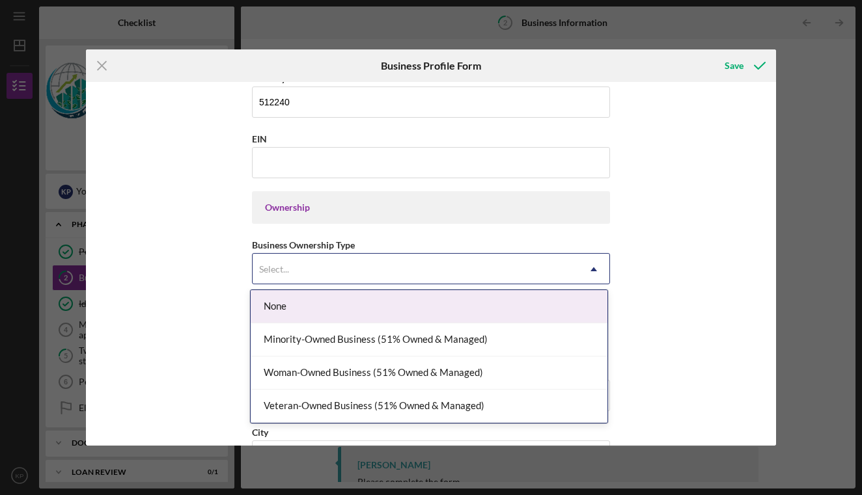
click at [191, 291] on div "Business Name Phase Four Studios DBA Phase Four Studios Business Start Date [DA…" at bounding box center [430, 264] width 689 height 364
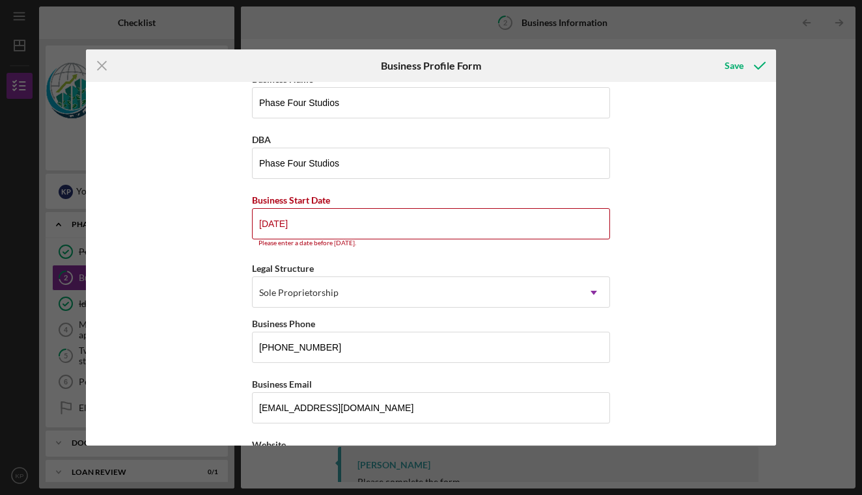
scroll to position [22, 0]
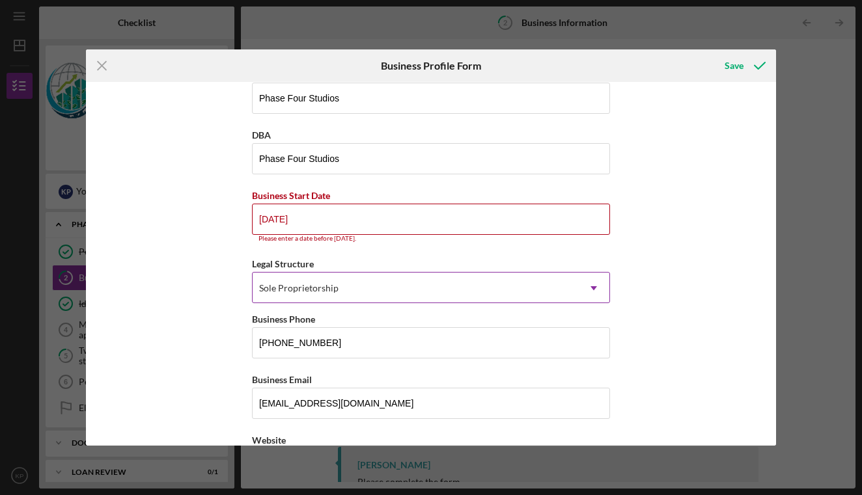
click at [394, 290] on div "Sole Proprietorship" at bounding box center [415, 288] width 325 height 30
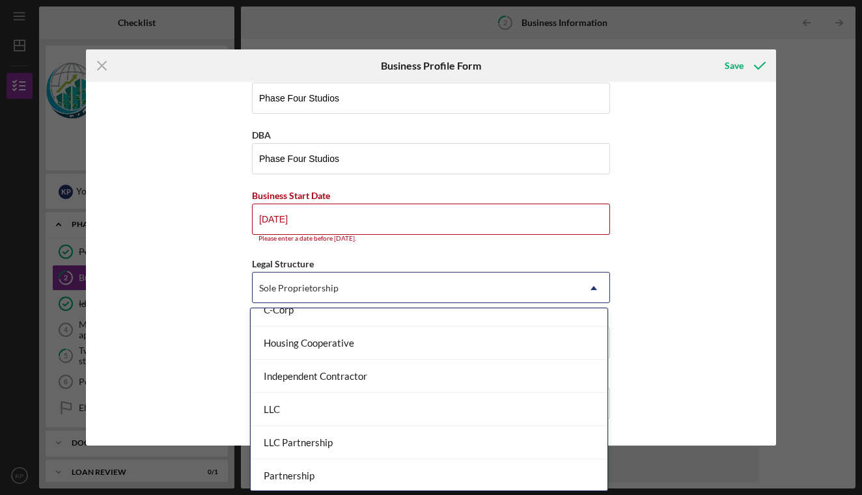
scroll to position [316, 0]
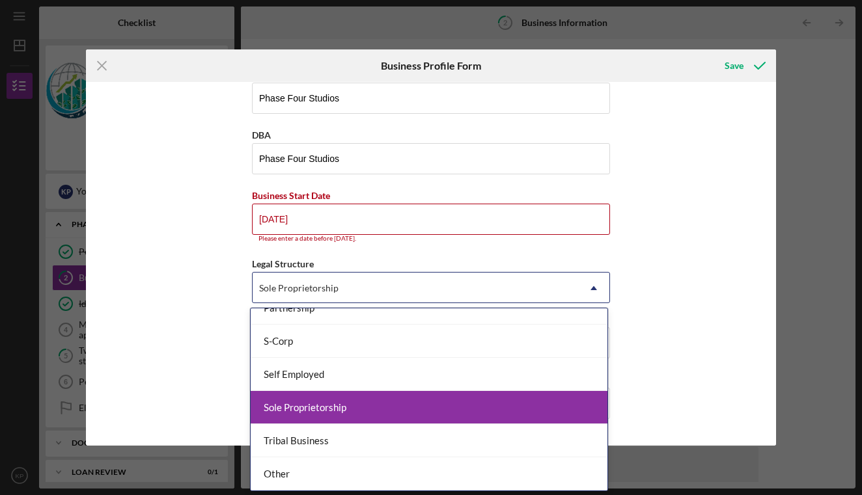
click at [333, 409] on div "Sole Proprietorship" at bounding box center [429, 407] width 357 height 33
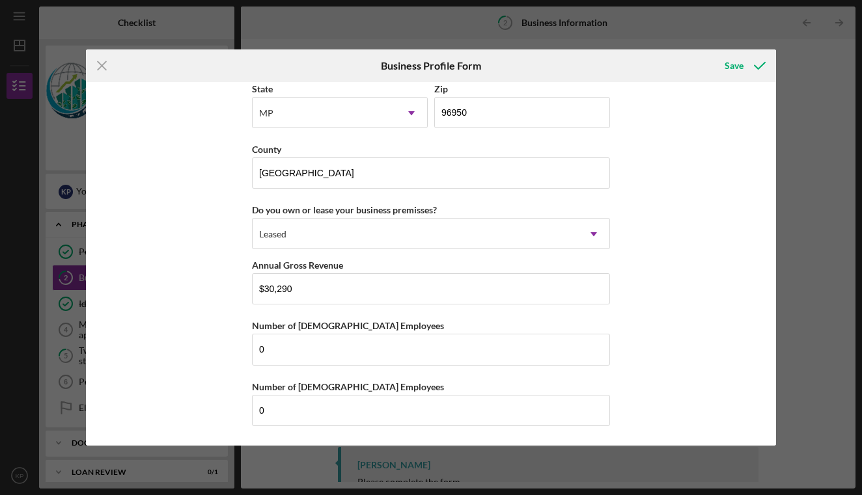
scroll to position [1217, 0]
click at [760, 62] on icon "submit" at bounding box center [759, 65] width 33 height 33
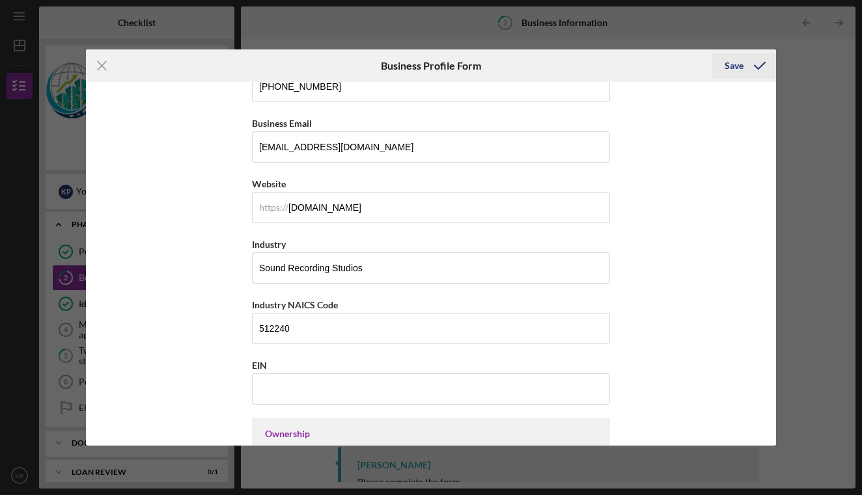
scroll to position [128, 0]
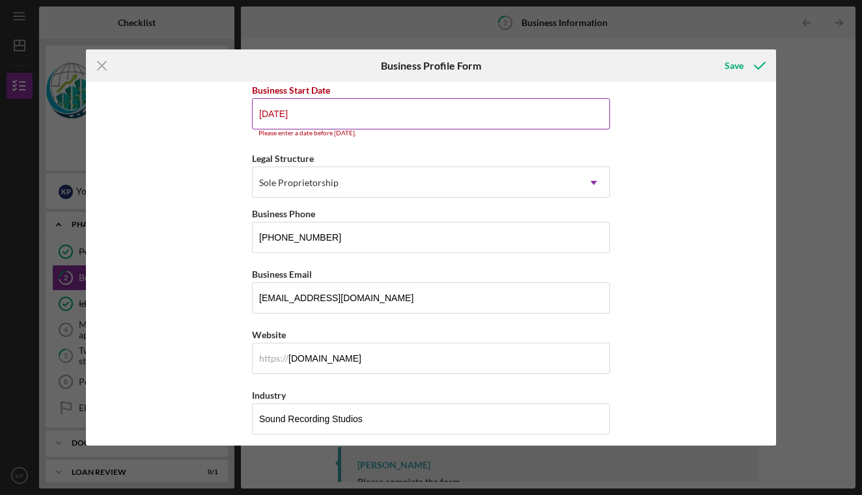
click at [335, 113] on input "[DATE]" at bounding box center [431, 113] width 358 height 31
drag, startPoint x: 335, startPoint y: 113, endPoint x: 195, endPoint y: 113, distance: 140.0
click at [195, 113] on div "Business Name Phase Four Studios DBA Phase Four Studios Business Start Date [DA…" at bounding box center [430, 264] width 689 height 364
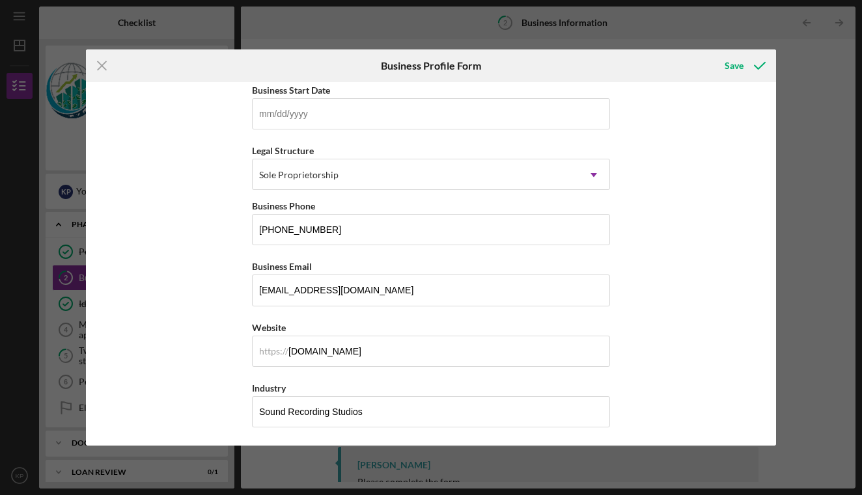
click at [733, 127] on div "Business Name Phase Four Studios DBA Phase Four Studios Business Start Date Leg…" at bounding box center [430, 264] width 689 height 364
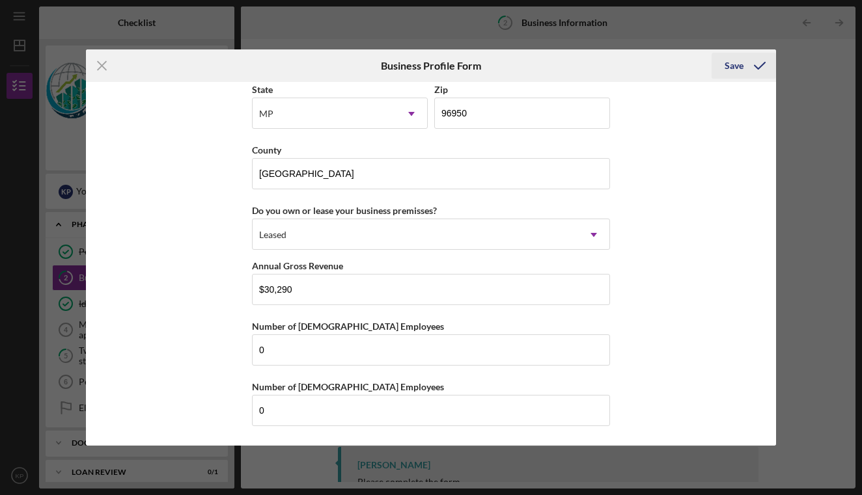
scroll to position [1209, 0]
click at [754, 66] on polyline "submit" at bounding box center [759, 65] width 10 height 7
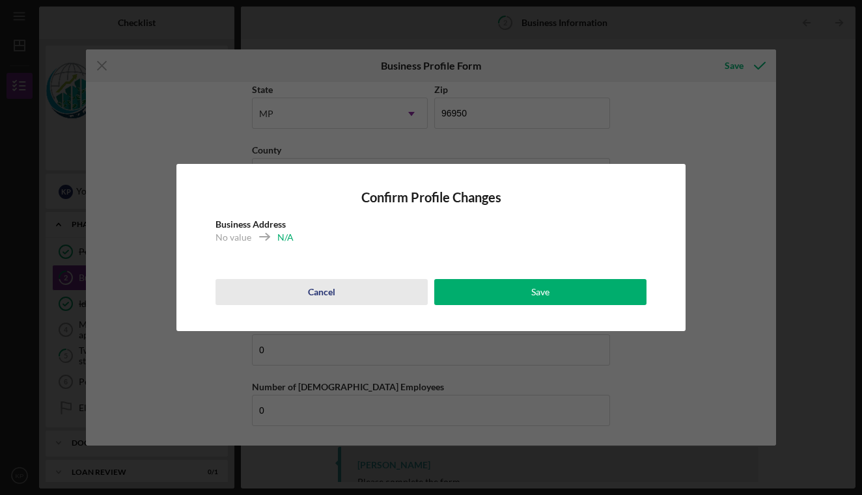
click at [331, 291] on div "Cancel" at bounding box center [321, 292] width 27 height 26
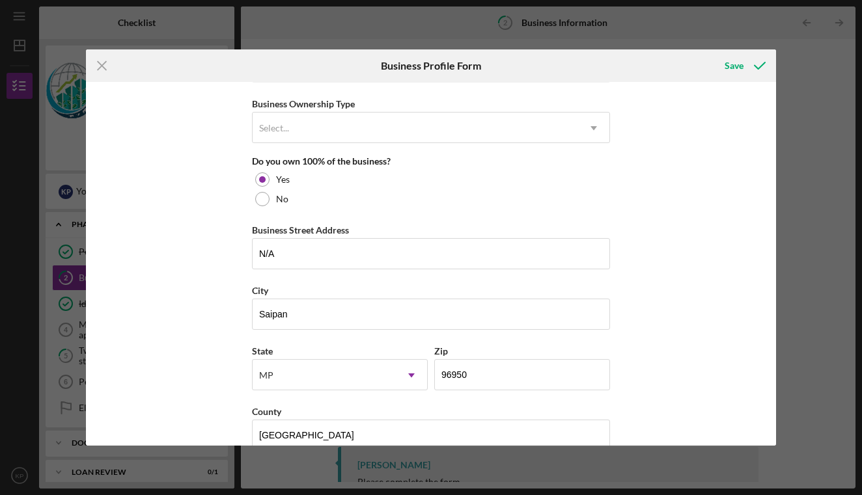
scroll to position [646, 0]
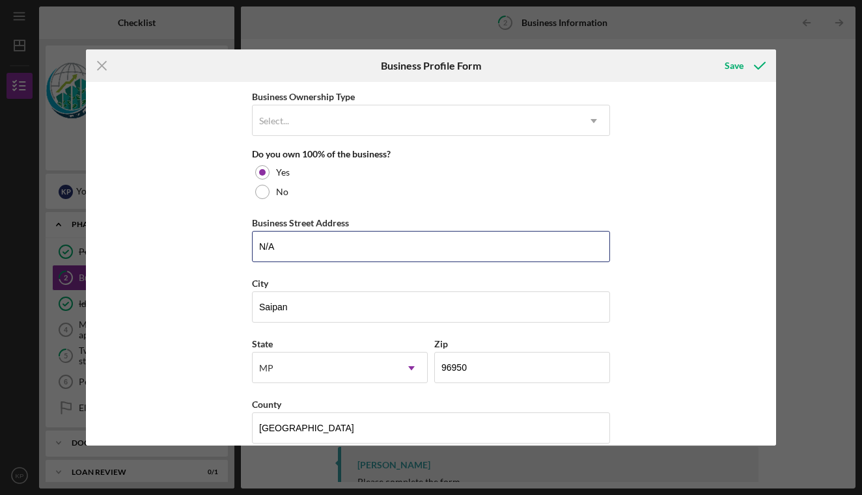
drag, startPoint x: 309, startPoint y: 240, endPoint x: 217, endPoint y: 240, distance: 91.1
click at [217, 240] on div "Business Name Phase Four Studios DBA Phase Four Studios Business Start Date Leg…" at bounding box center [430, 264] width 689 height 364
click at [269, 245] on input "N/A" at bounding box center [431, 246] width 358 height 31
type input "N"
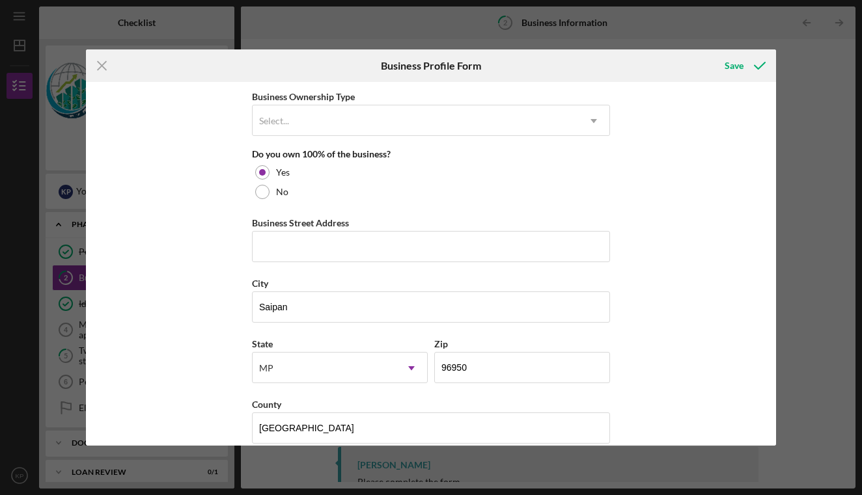
click at [184, 250] on div "Business Name Phase Four Studios DBA Phase Four Studios Business Start Date Leg…" at bounding box center [430, 264] width 689 height 364
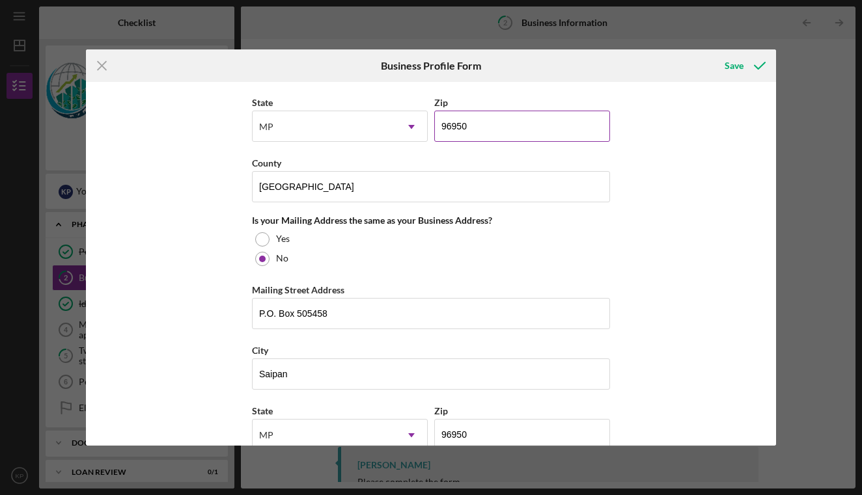
scroll to position [896, 0]
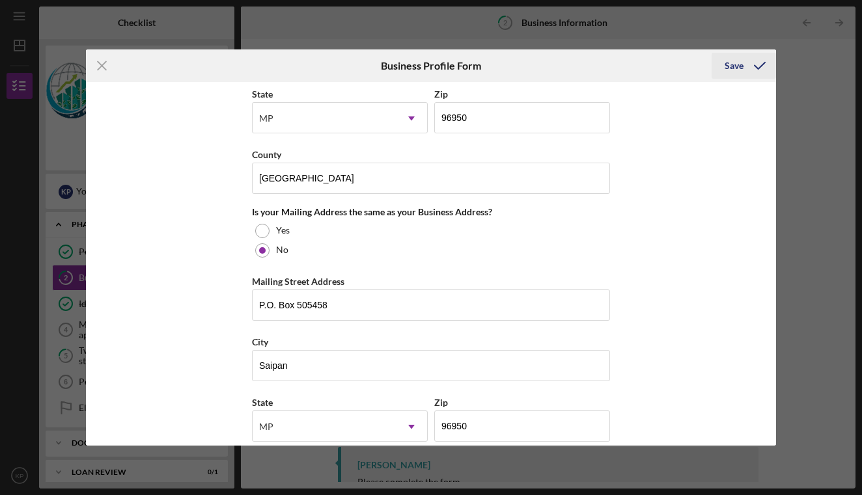
click at [746, 76] on icon "submit" at bounding box center [759, 65] width 33 height 33
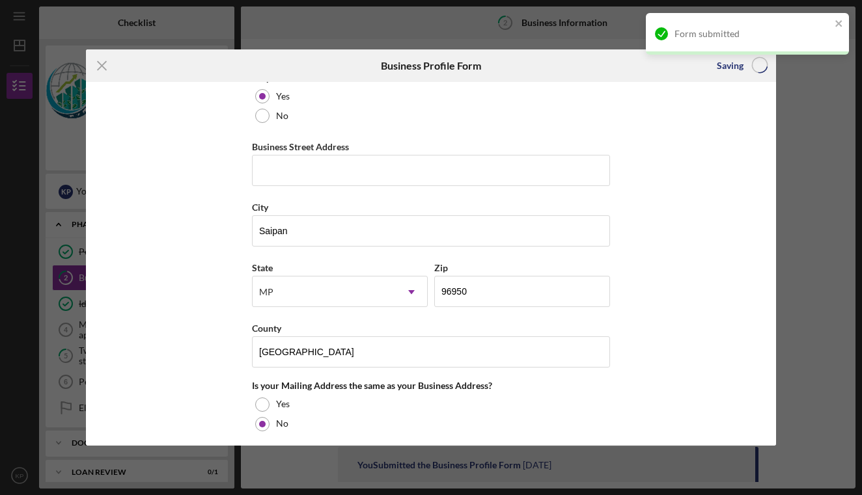
scroll to position [710, 0]
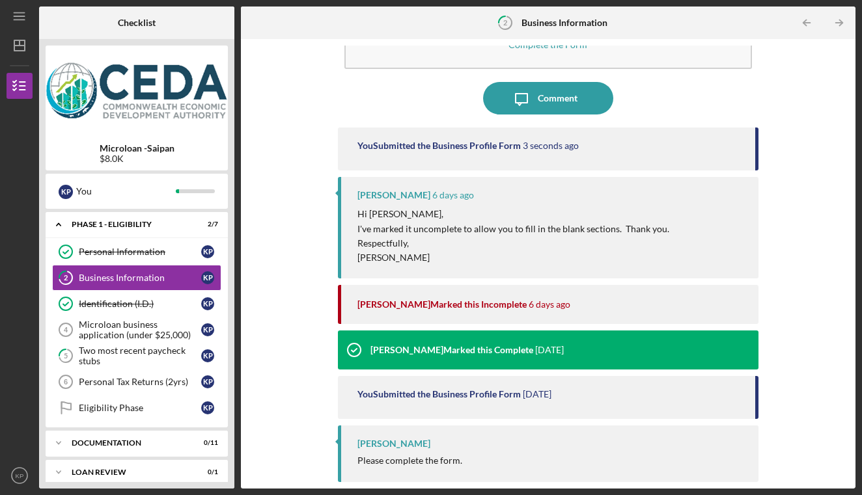
scroll to position [70, 0]
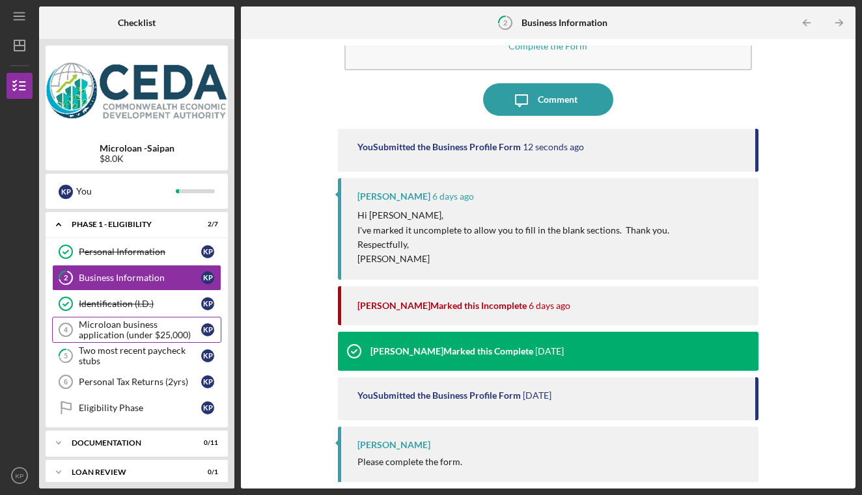
click at [142, 326] on div "Microloan business application (under $25,000)" at bounding box center [140, 330] width 122 height 21
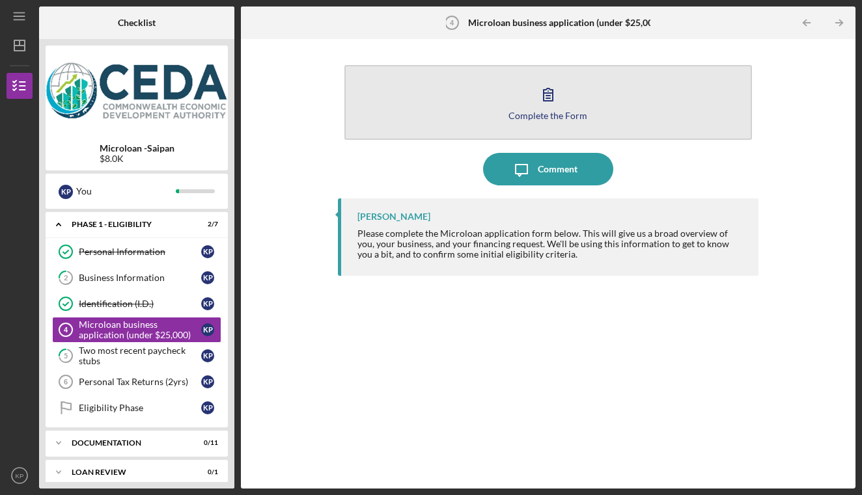
click at [552, 105] on icon "button" at bounding box center [548, 94] width 33 height 33
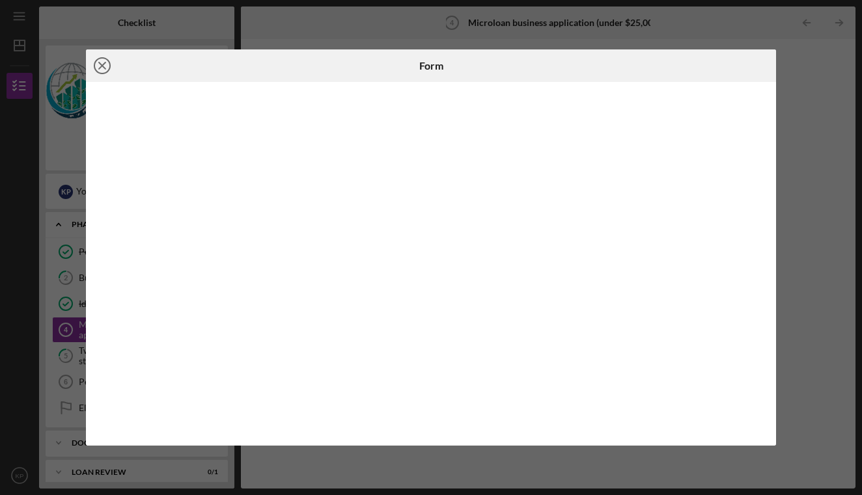
click at [102, 62] on icon "Icon/Close" at bounding box center [102, 65] width 33 height 33
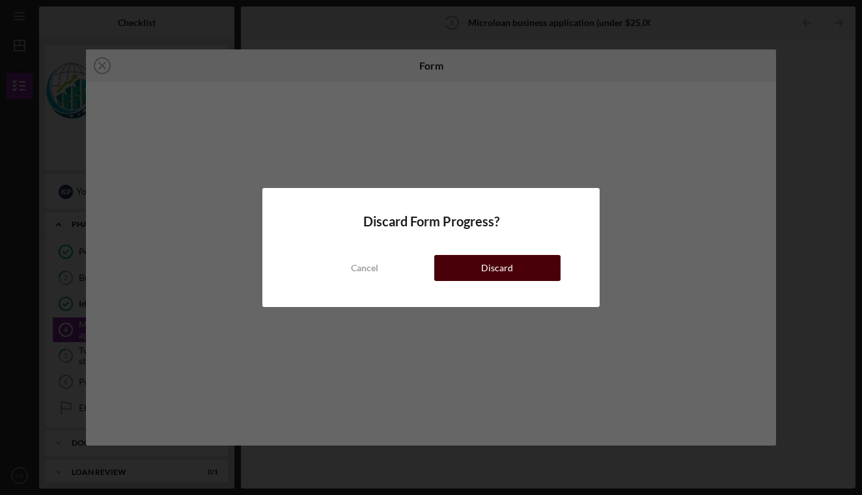
click at [526, 274] on button "Discard" at bounding box center [497, 268] width 126 height 26
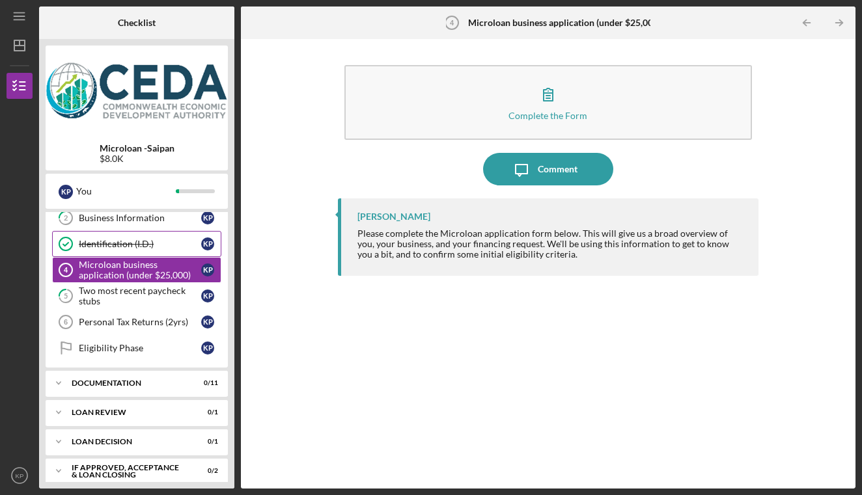
scroll to position [76, 0]
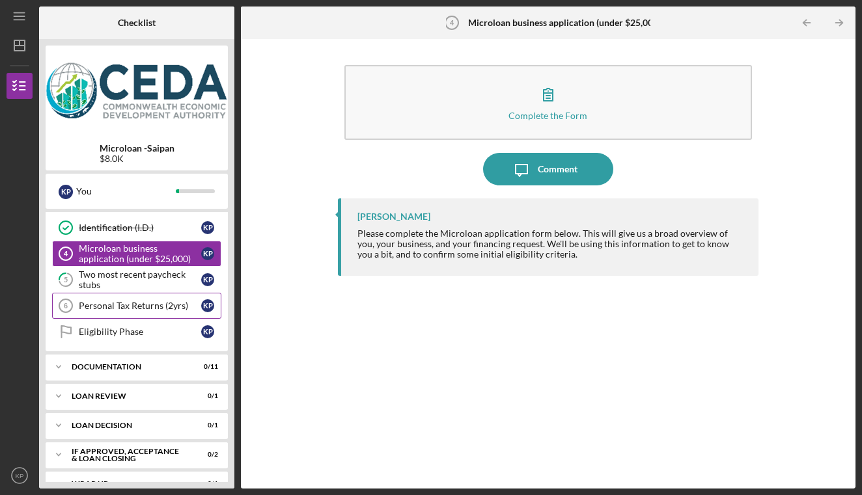
click at [137, 309] on div "Personal Tax Returns (2yrs)" at bounding box center [140, 306] width 122 height 10
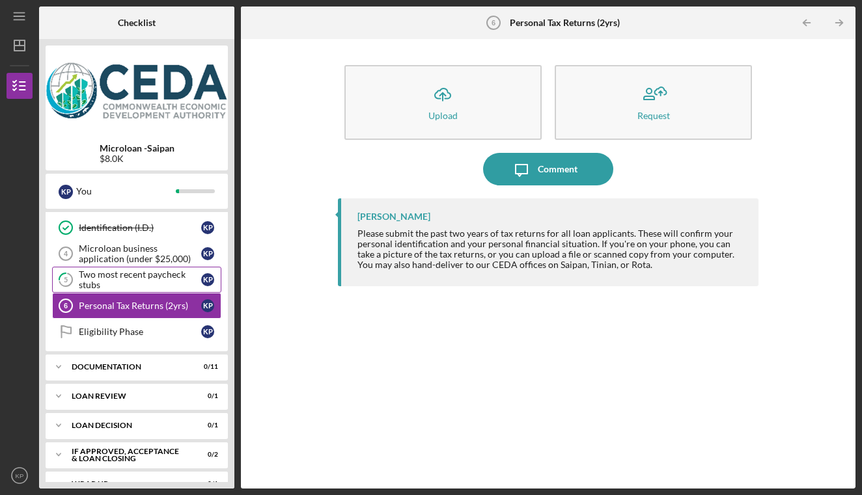
click at [169, 281] on div "Two most recent paycheck stubs" at bounding box center [140, 279] width 122 height 21
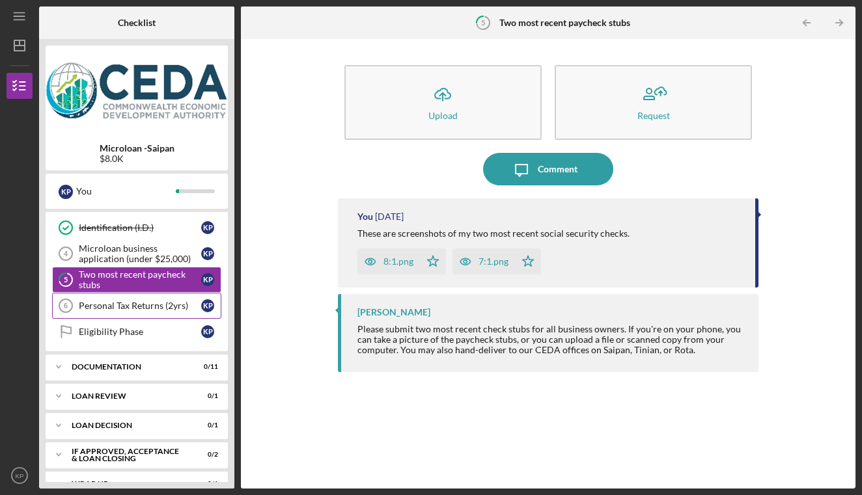
click at [166, 303] on div "Personal Tax Returns (2yrs)" at bounding box center [140, 306] width 122 height 10
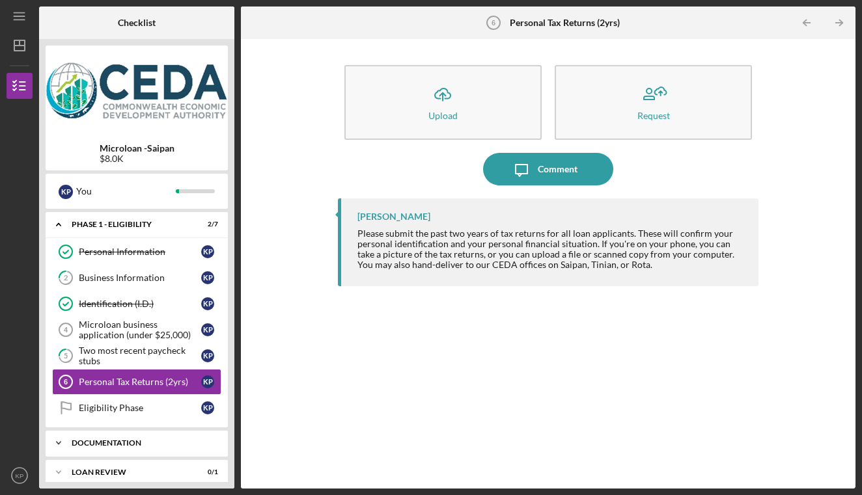
click at [137, 435] on div "Icon/Expander Documentation 0 / 11" at bounding box center [137, 443] width 182 height 26
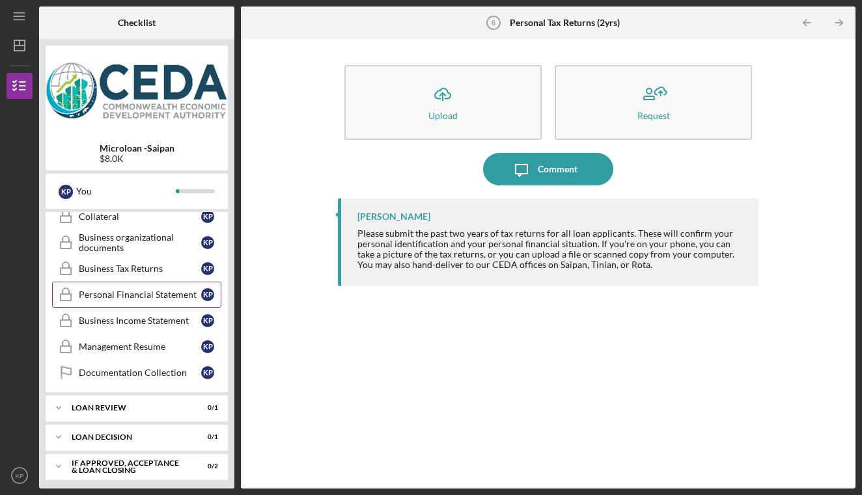
scroll to position [372, 0]
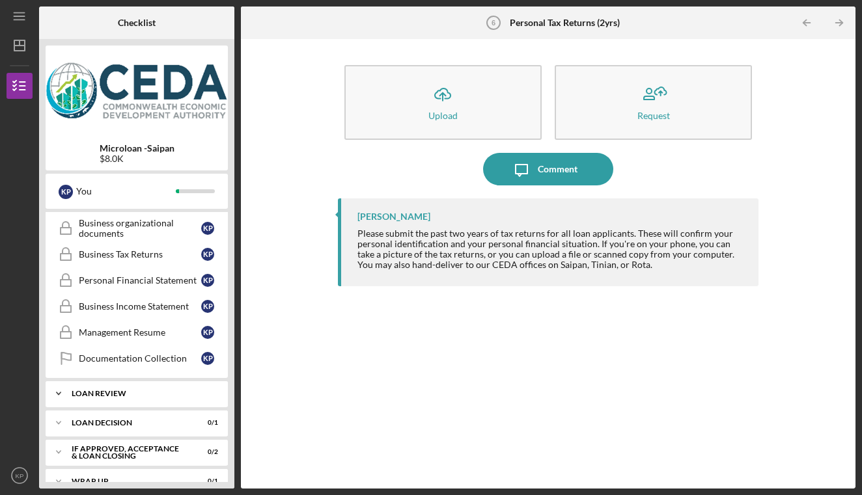
click at [105, 395] on div "Loan Review" at bounding box center [142, 394] width 140 height 8
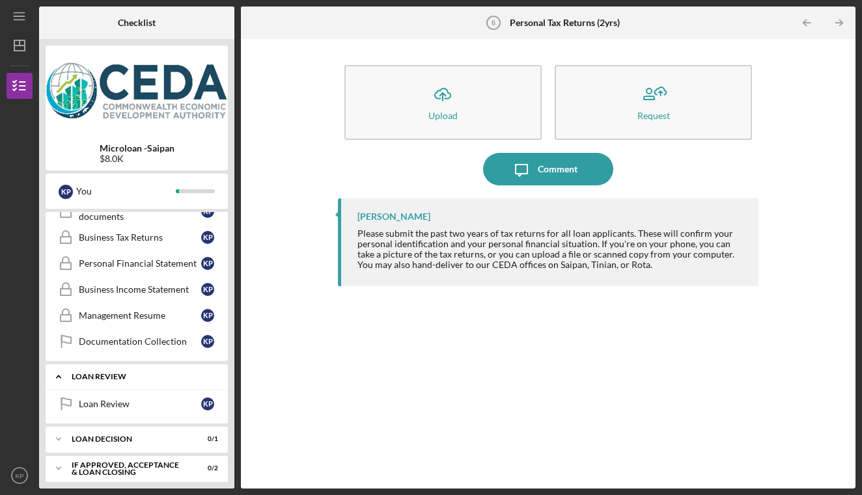
scroll to position [395, 0]
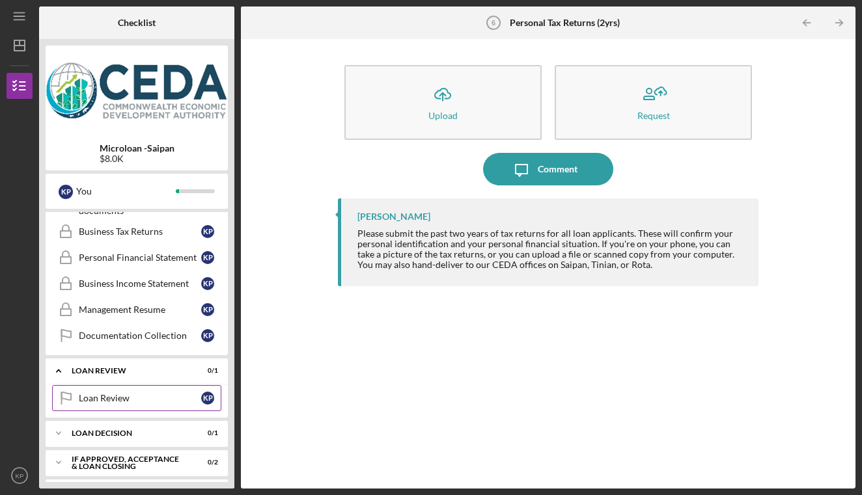
click at [117, 399] on div "Loan Review" at bounding box center [140, 398] width 122 height 10
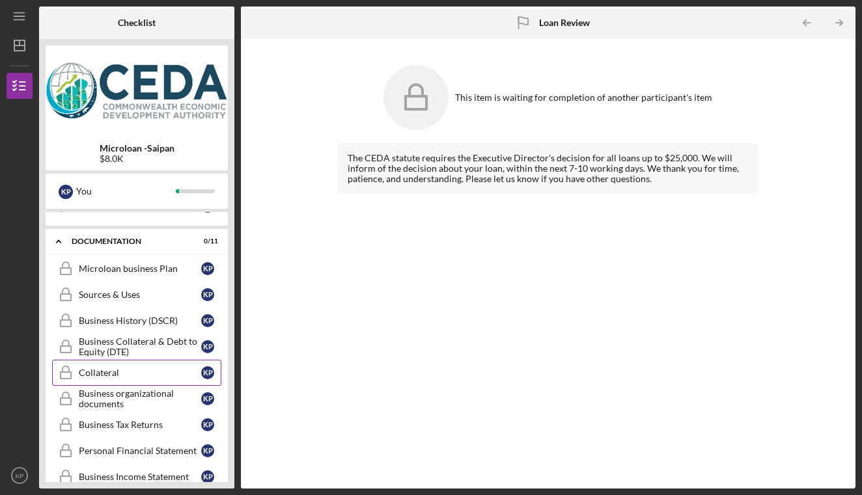
scroll to position [202, 0]
click at [78, 373] on icon "Collateral" at bounding box center [65, 372] width 33 height 33
